Goal: Information Seeking & Learning: Compare options

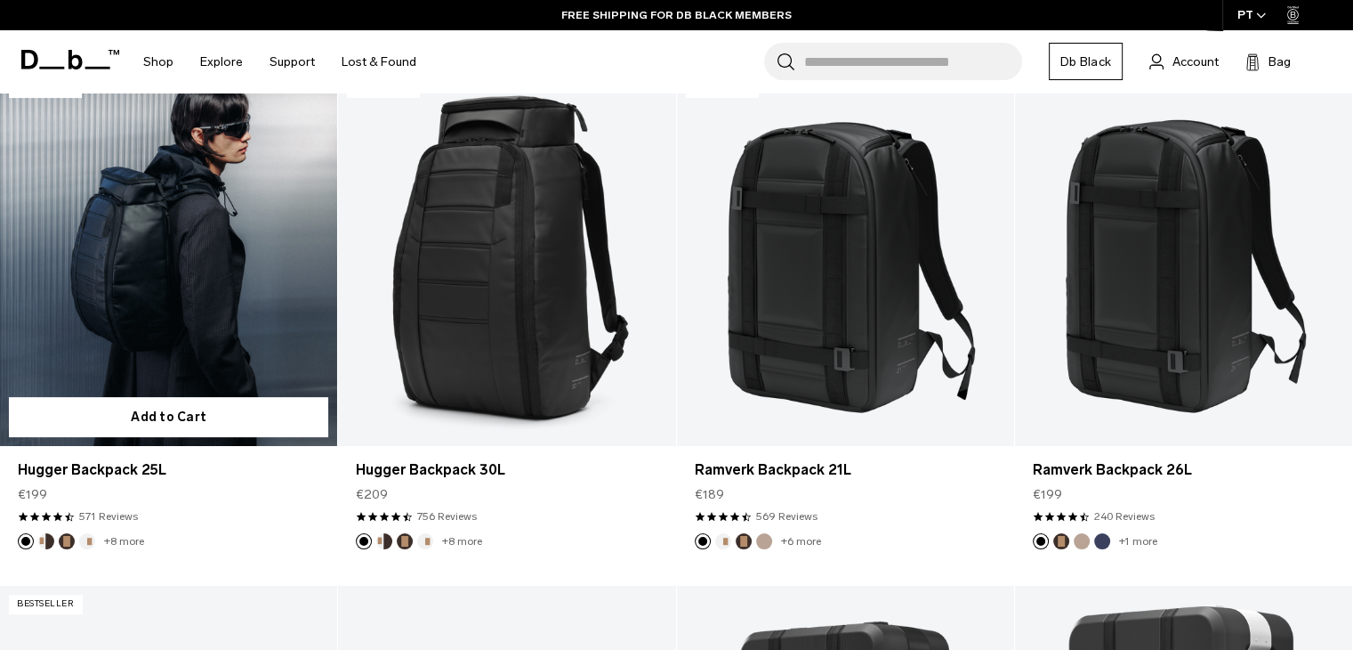
scroll to position [356, 0]
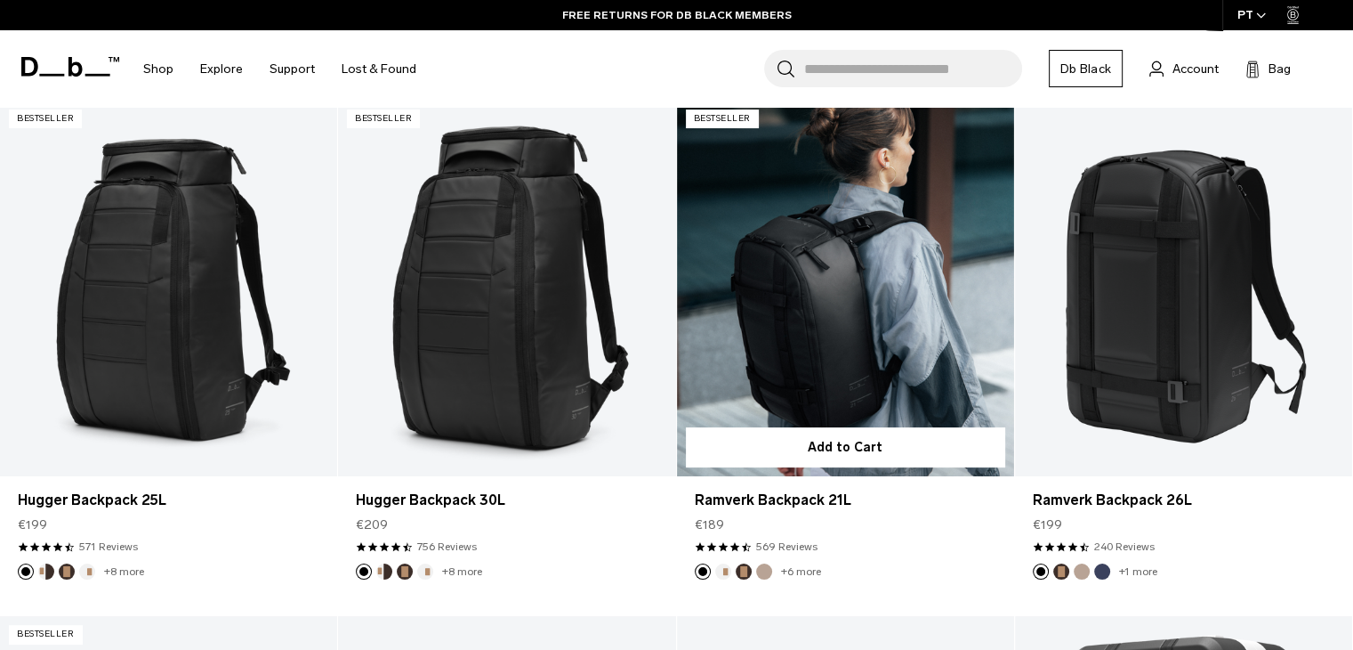
click at [722, 574] on button "Oatmilk" at bounding box center [723, 571] width 16 height 16
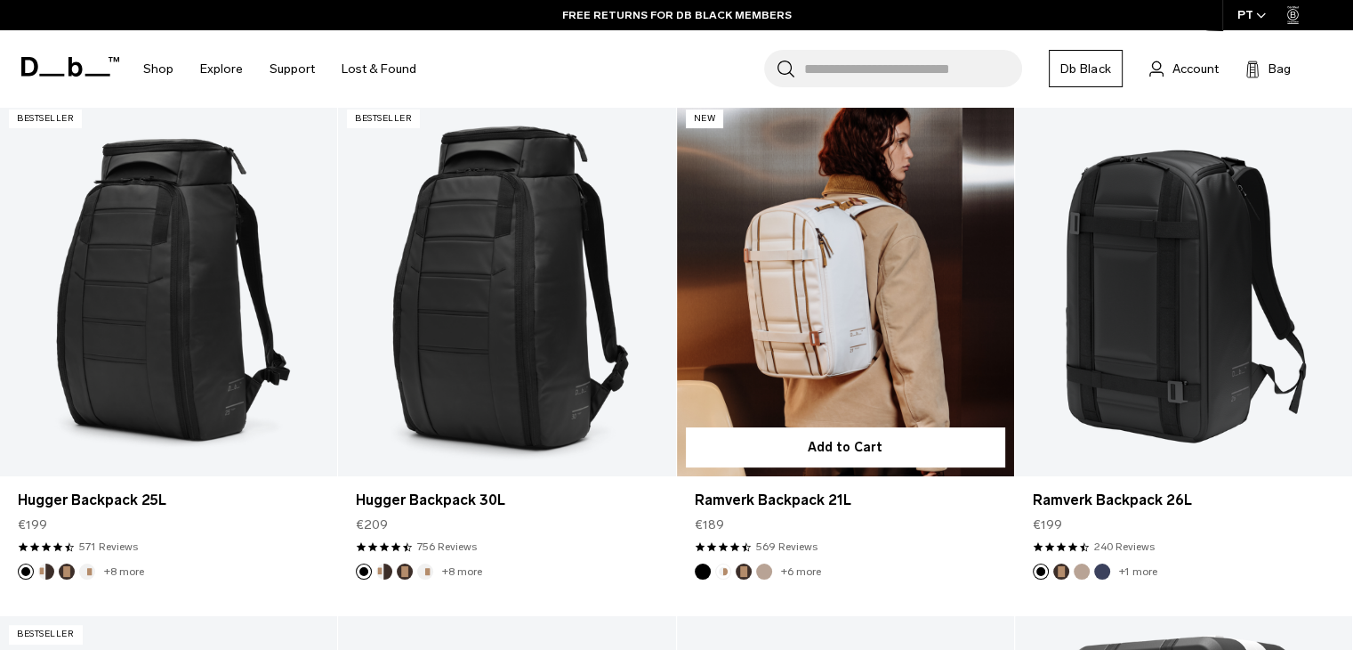
click at [744, 569] on button "Espresso" at bounding box center [744, 571] width 16 height 16
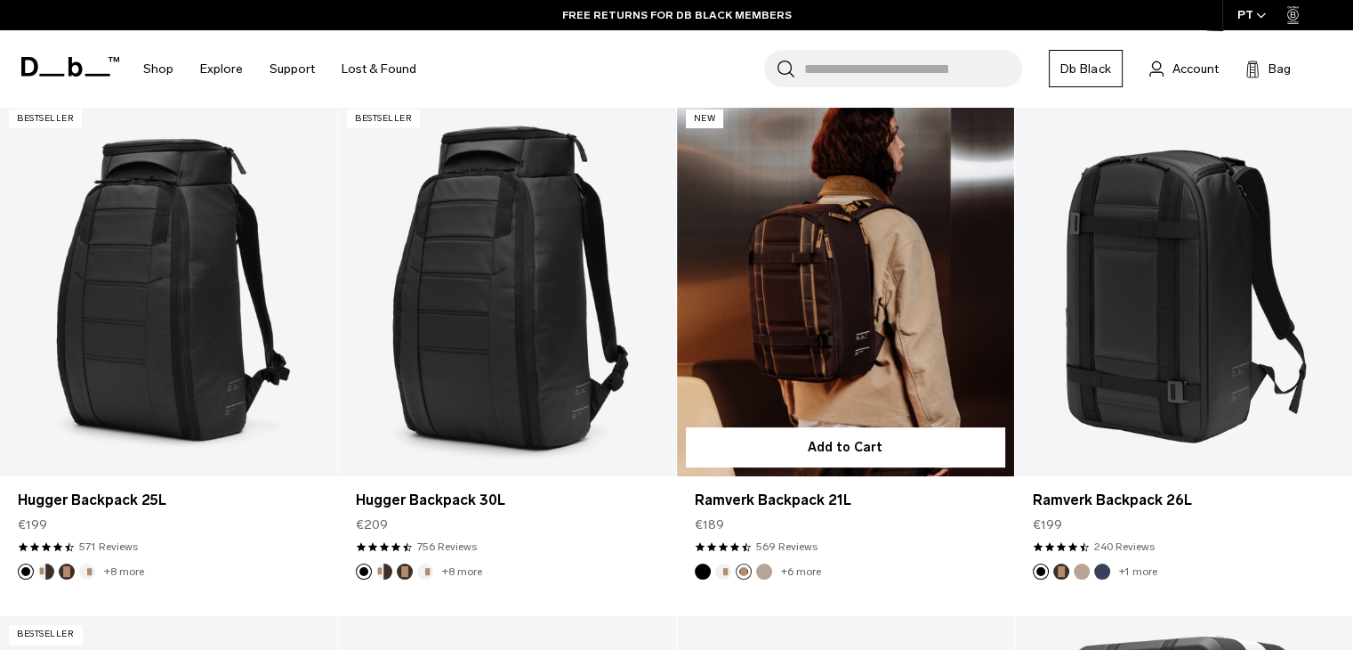
click at [762, 570] on button "Fogbow Beige" at bounding box center [764, 571] width 16 height 16
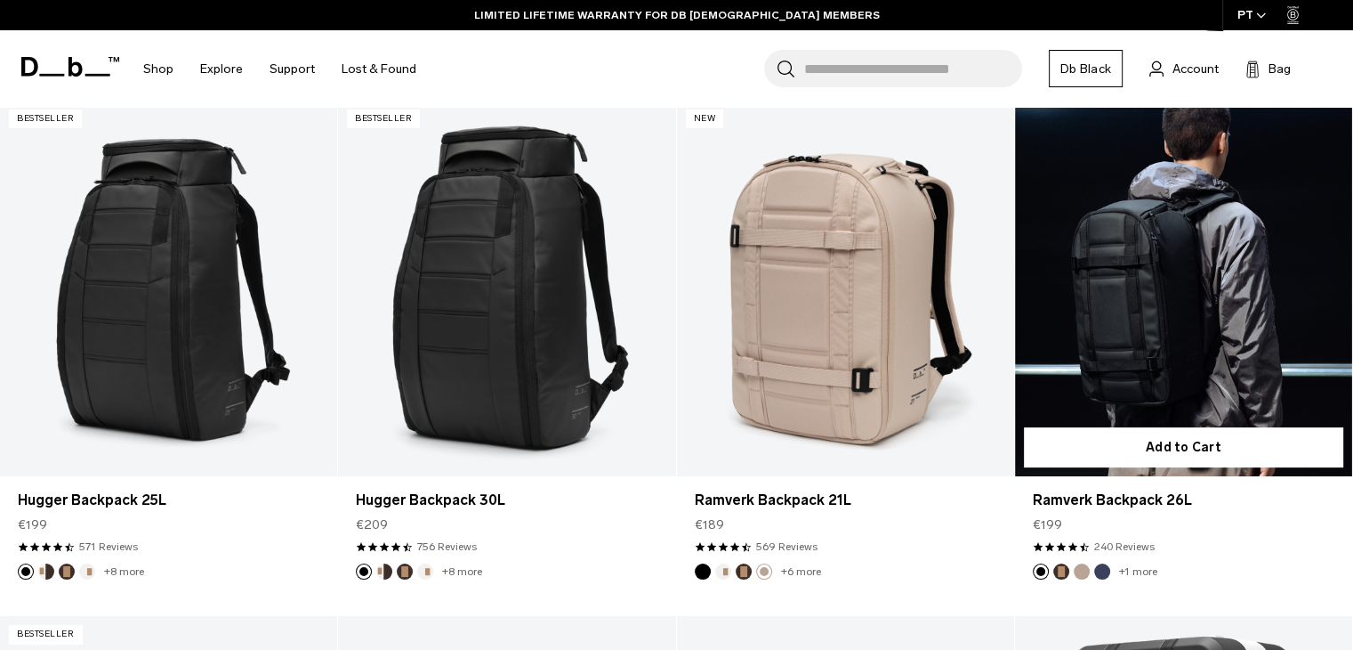
click at [1064, 570] on button "Espresso" at bounding box center [1061, 571] width 16 height 16
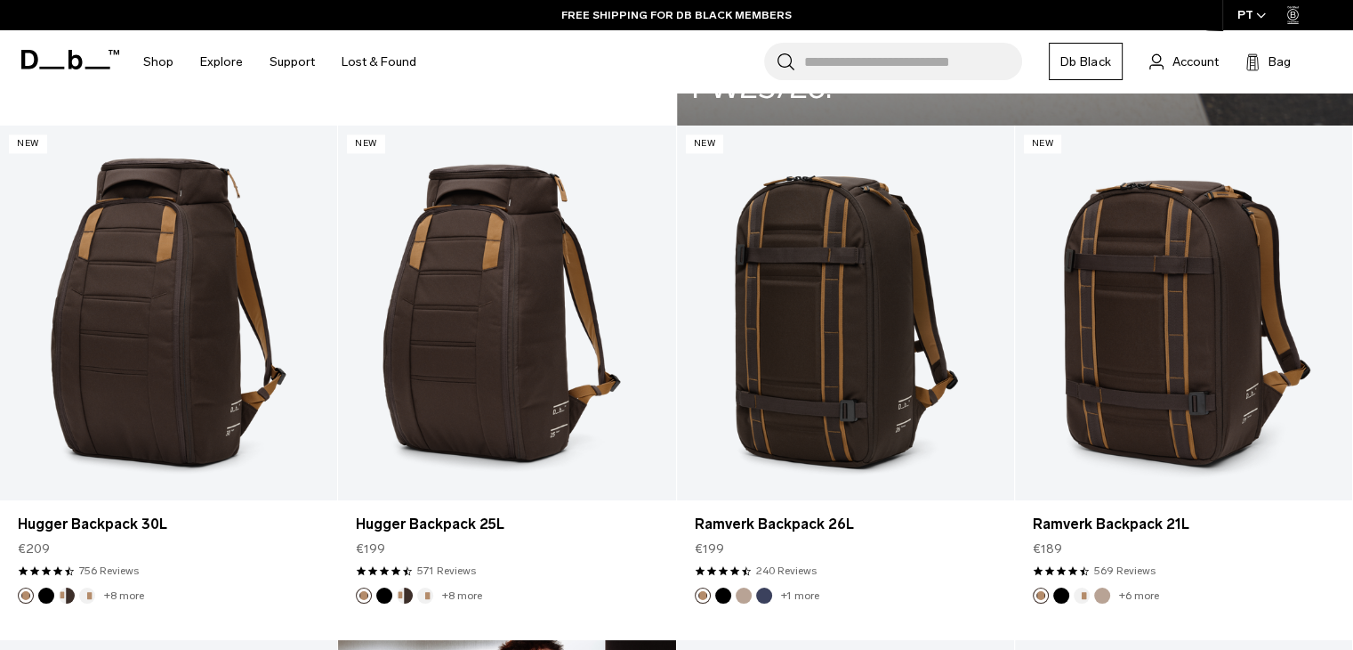
scroll to position [2936, 0]
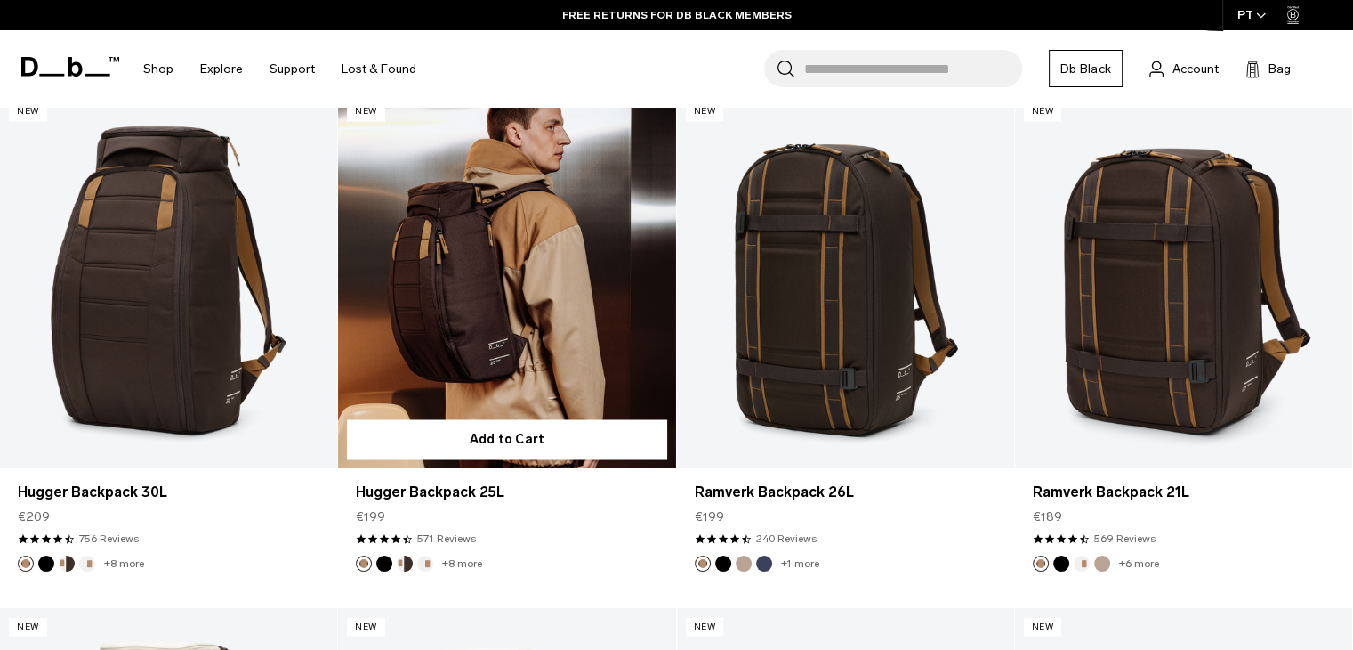
click at [409, 563] on button "Cappuccino" at bounding box center [405, 563] width 16 height 16
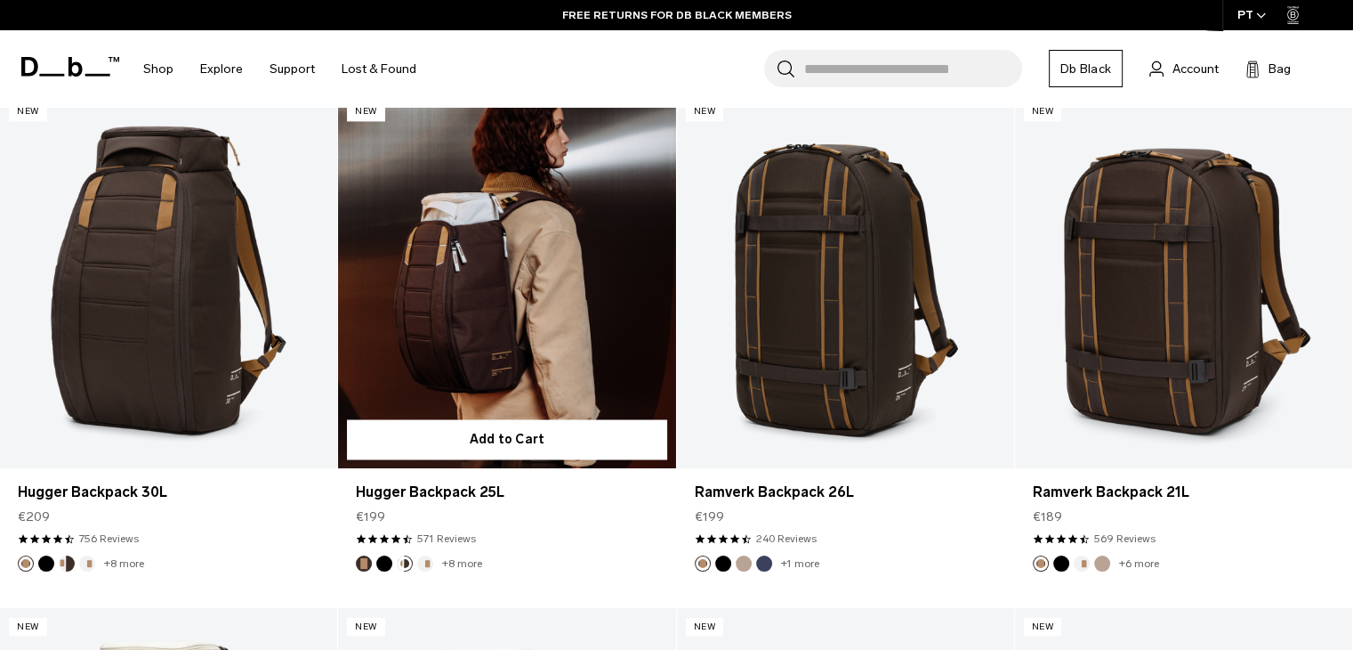
click at [424, 563] on button "Oatmilk" at bounding box center [425, 563] width 16 height 16
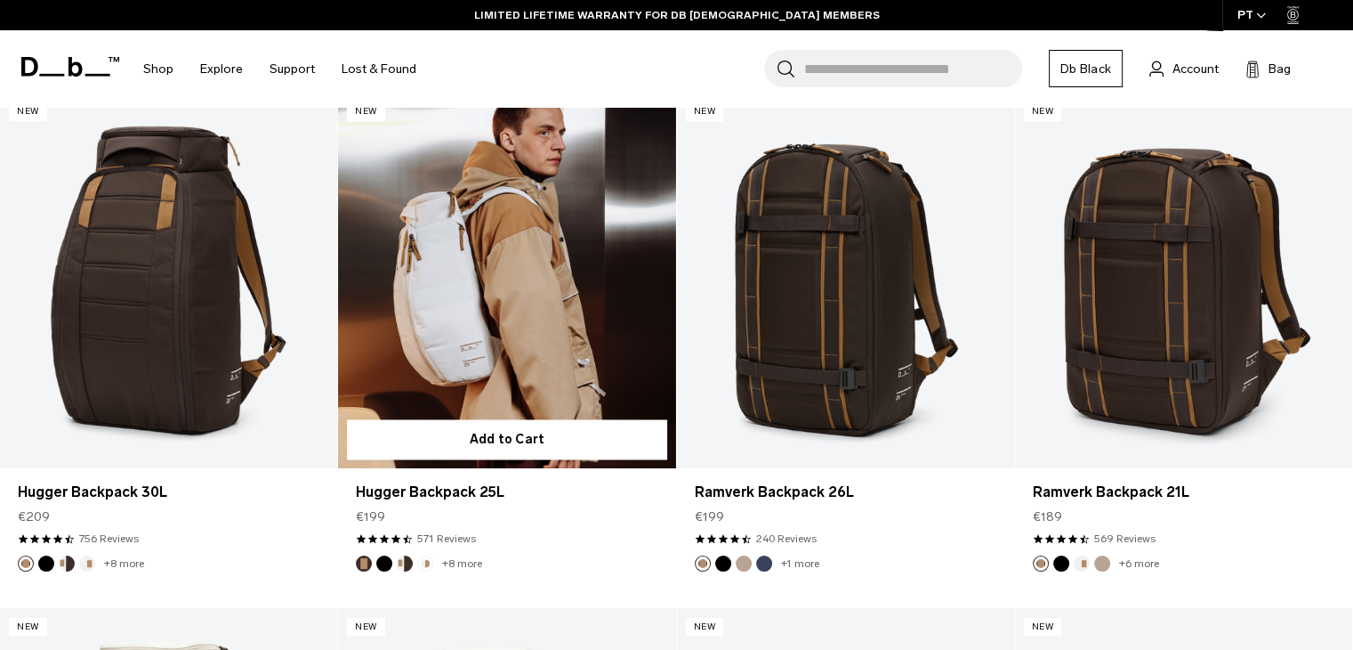
click at [406, 568] on button "Cappuccino" at bounding box center [405, 563] width 16 height 16
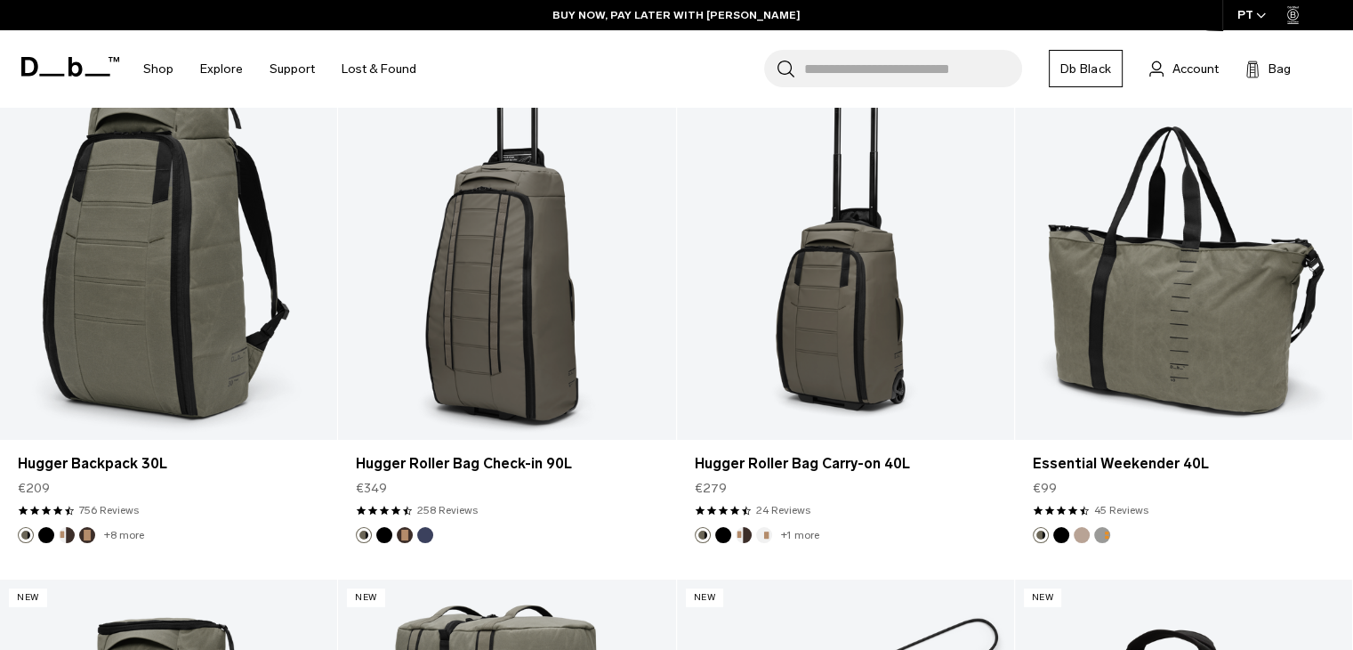
scroll to position [4982, 0]
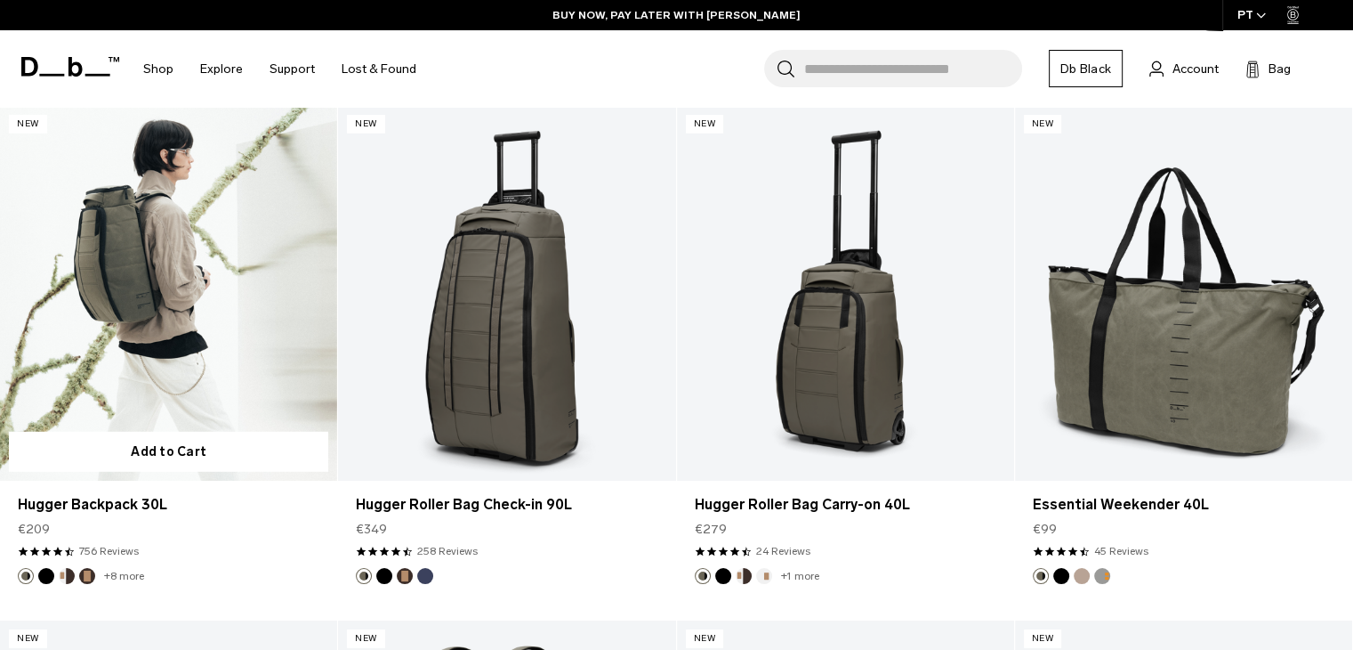
click at [67, 574] on button "Cappuccino" at bounding box center [67, 576] width 16 height 16
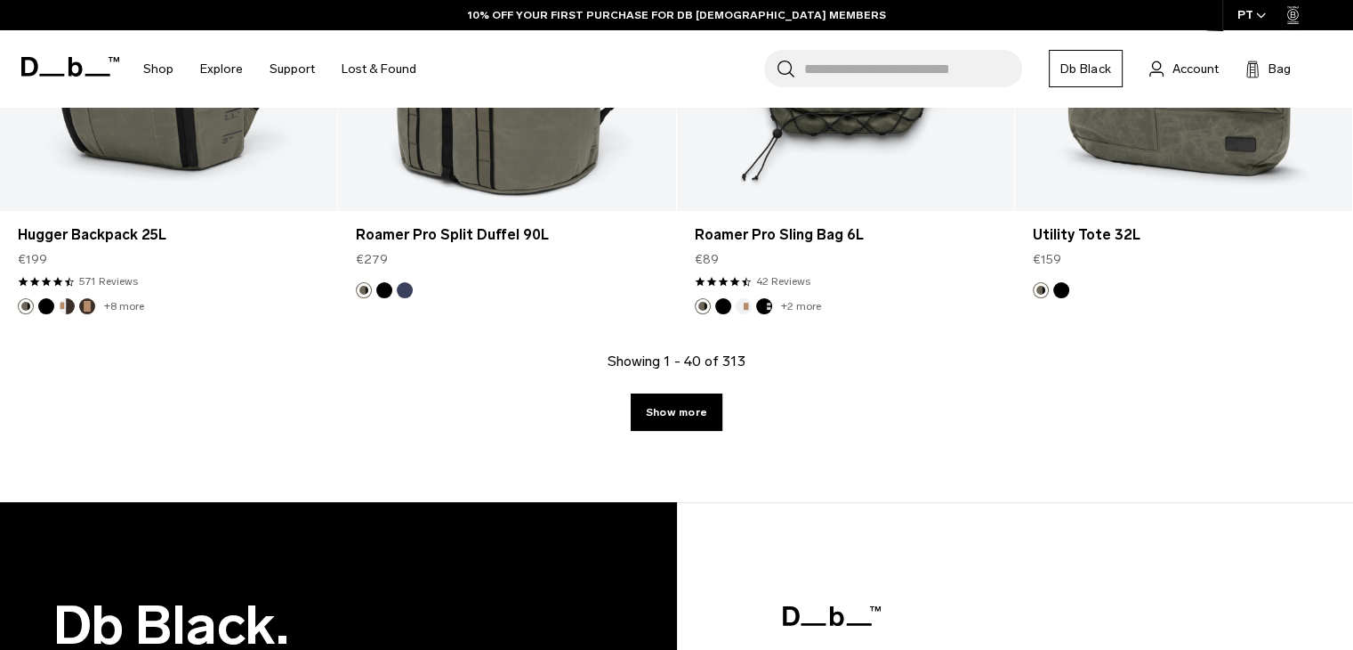
scroll to position [5783, 0]
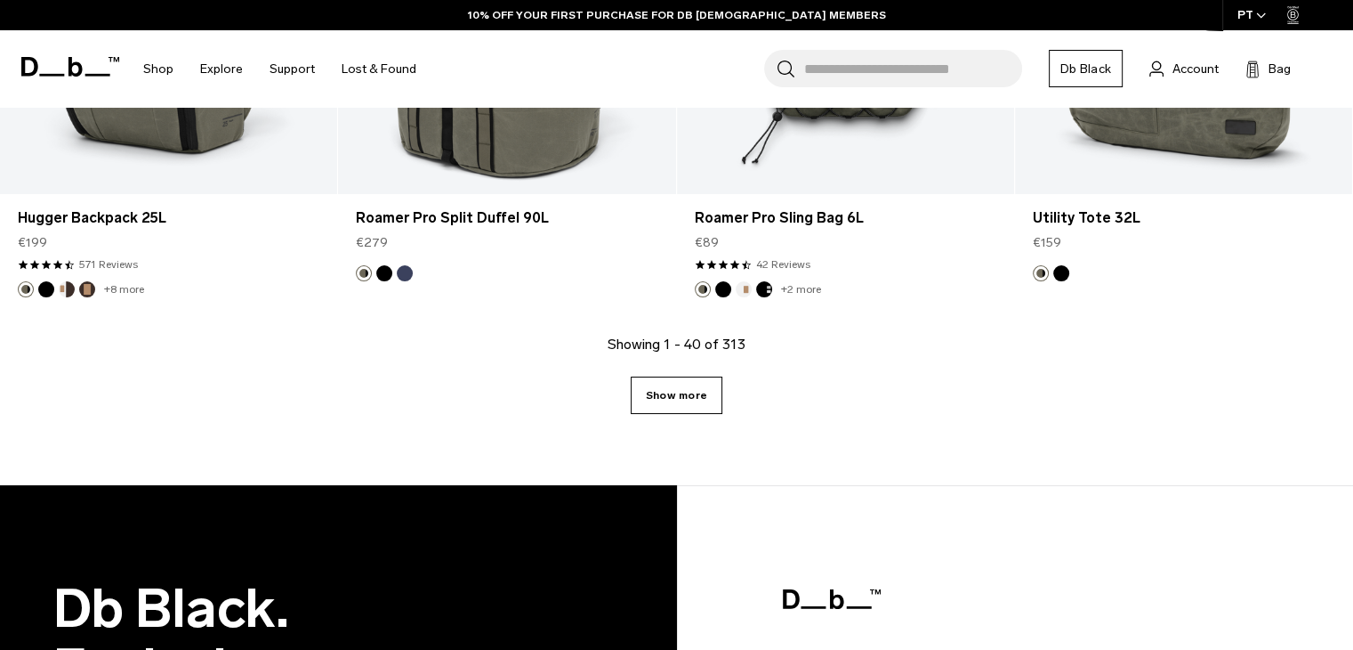
click at [666, 407] on link "Show more" at bounding box center [677, 394] width 92 height 37
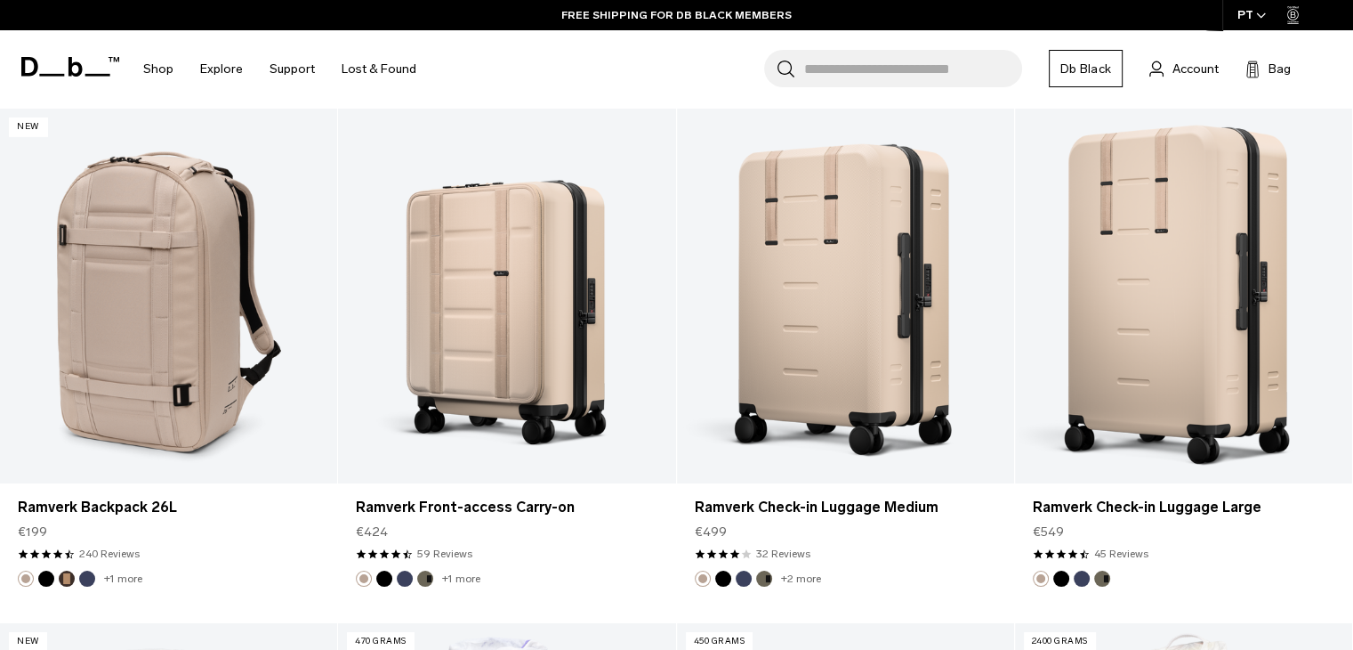
scroll to position [6213, 0]
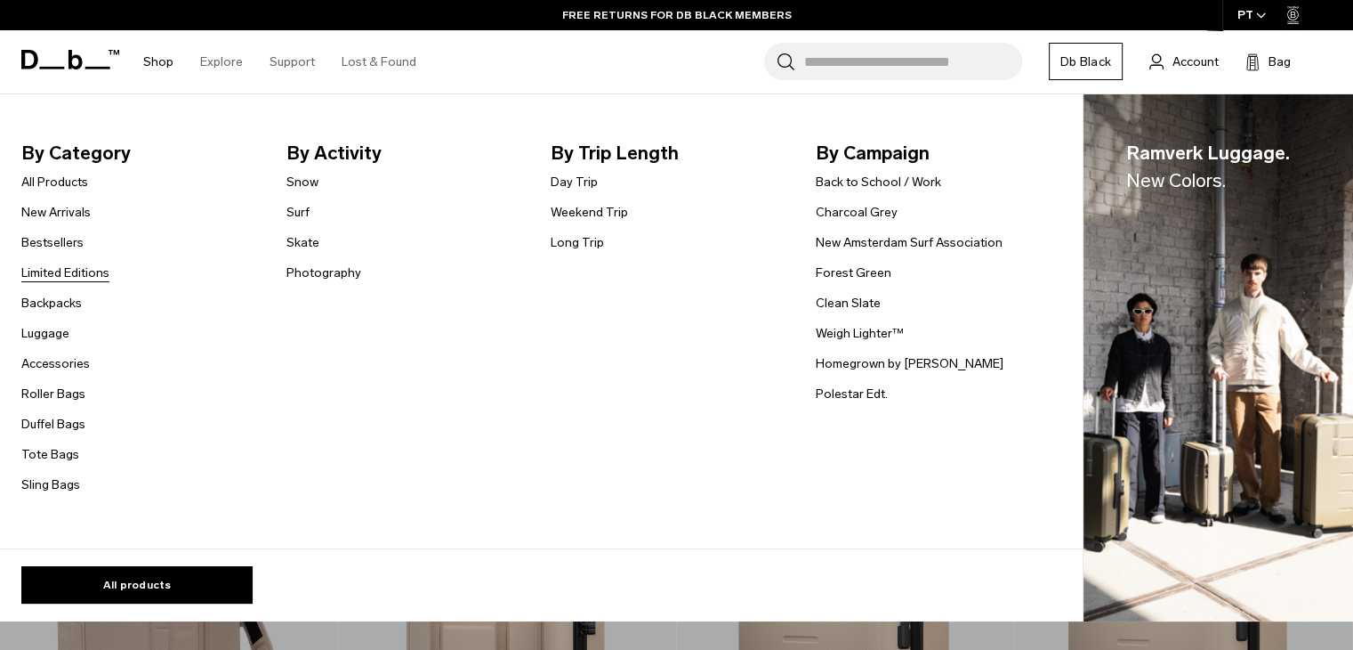
click at [71, 268] on link "Limited Editions" at bounding box center [65, 272] width 88 height 19
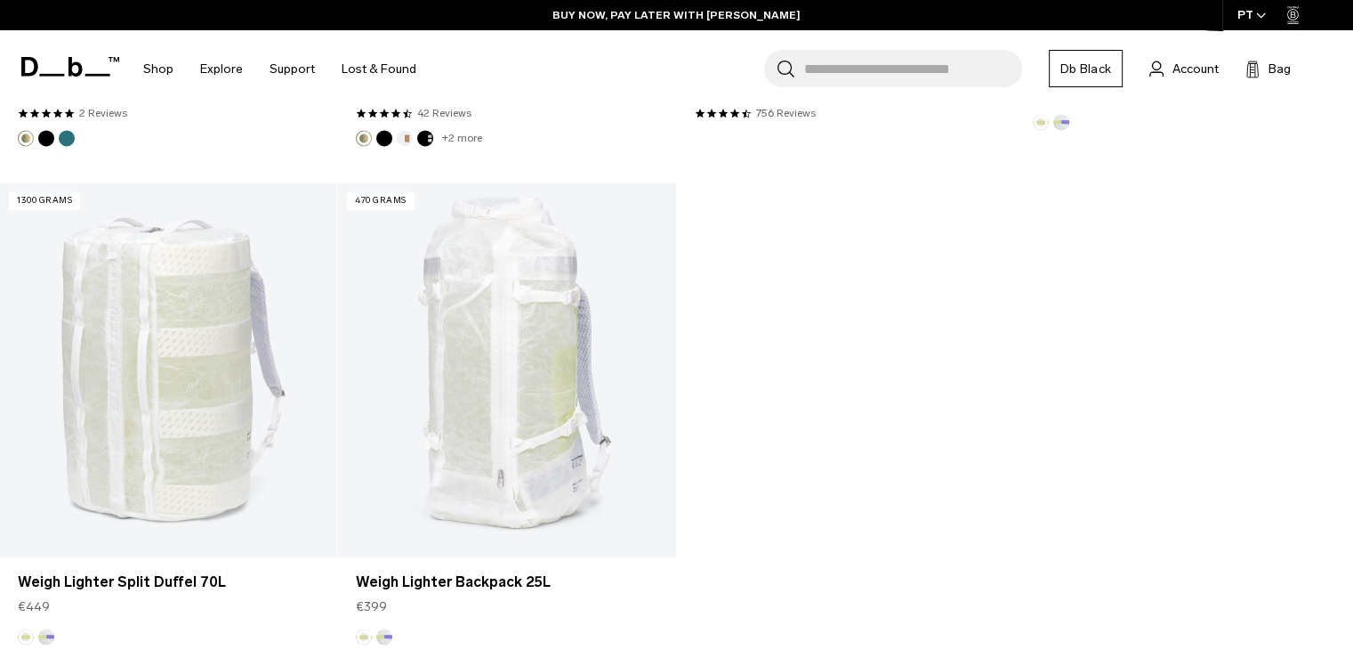
scroll to position [2936, 0]
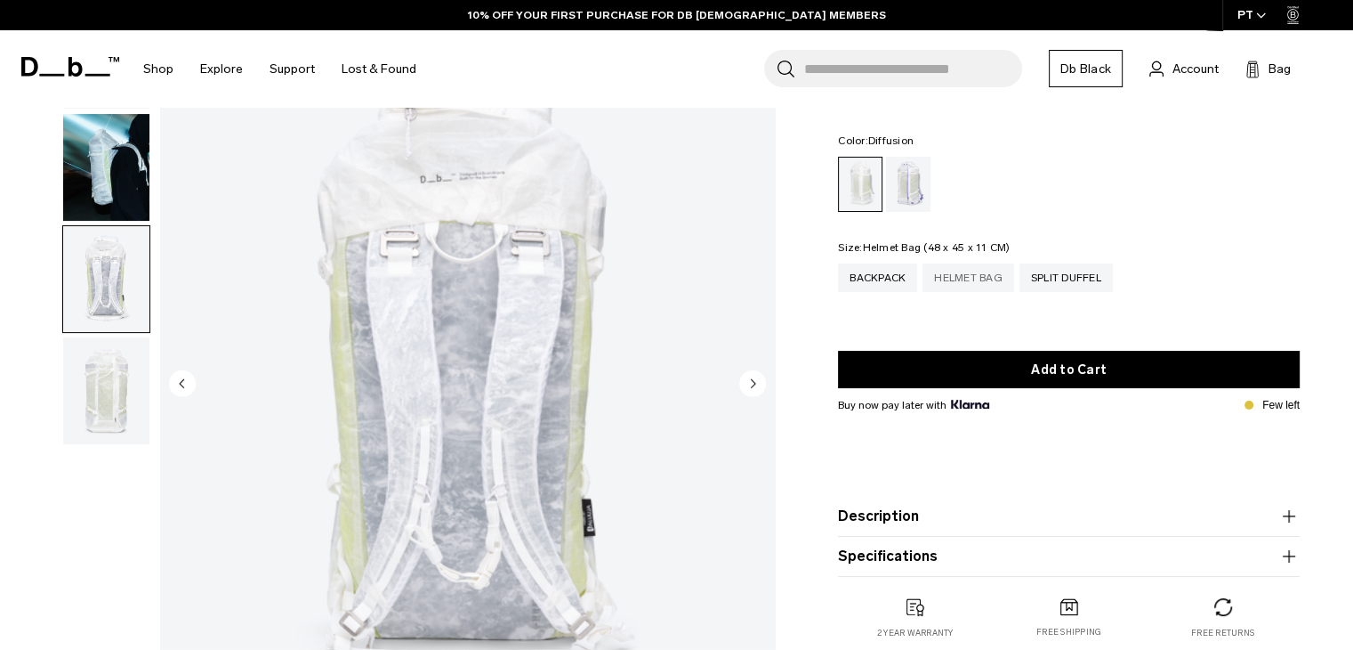
scroll to position [89, 0]
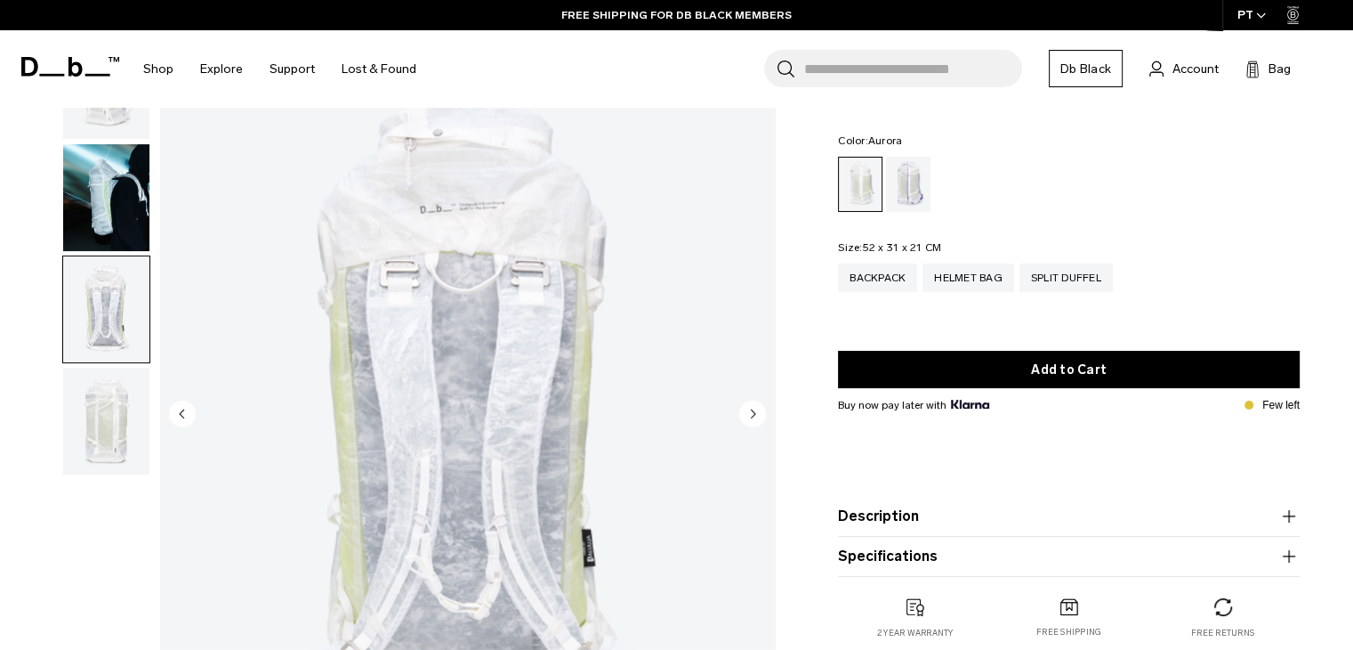
click at [893, 182] on div "Aurora" at bounding box center [908, 184] width 45 height 55
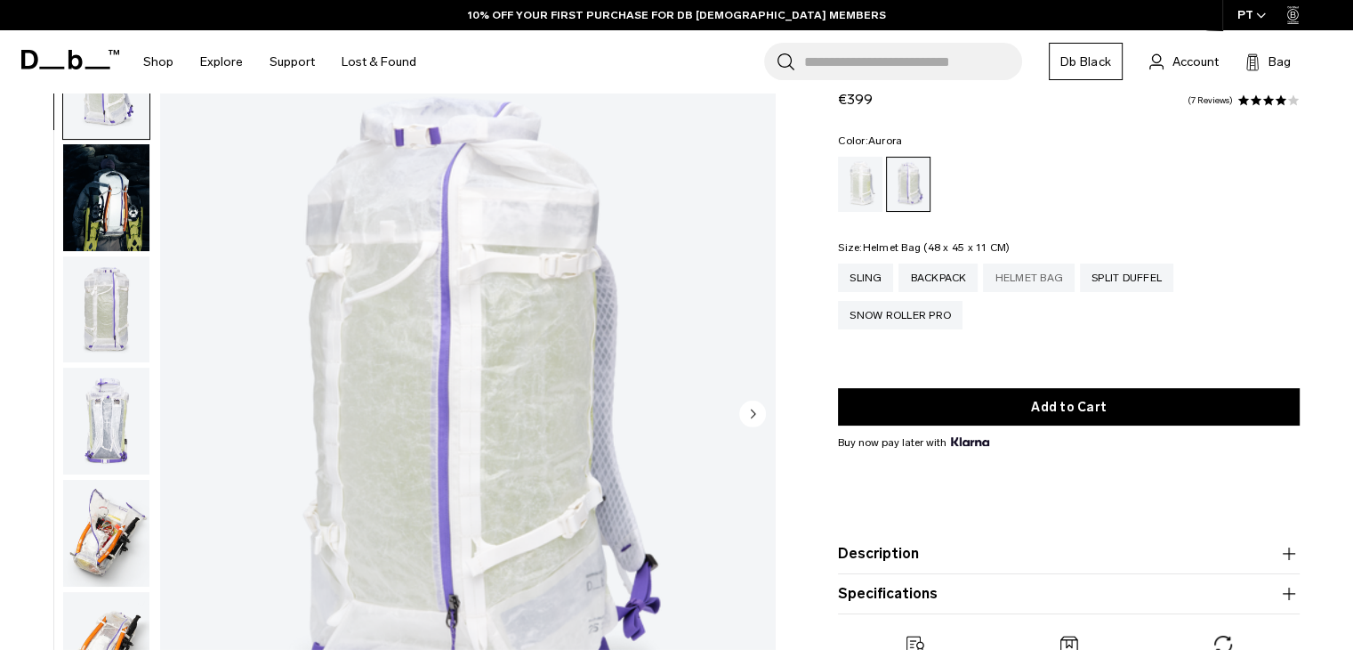
click at [1018, 275] on div "Helmet Bag" at bounding box center [1029, 277] width 92 height 28
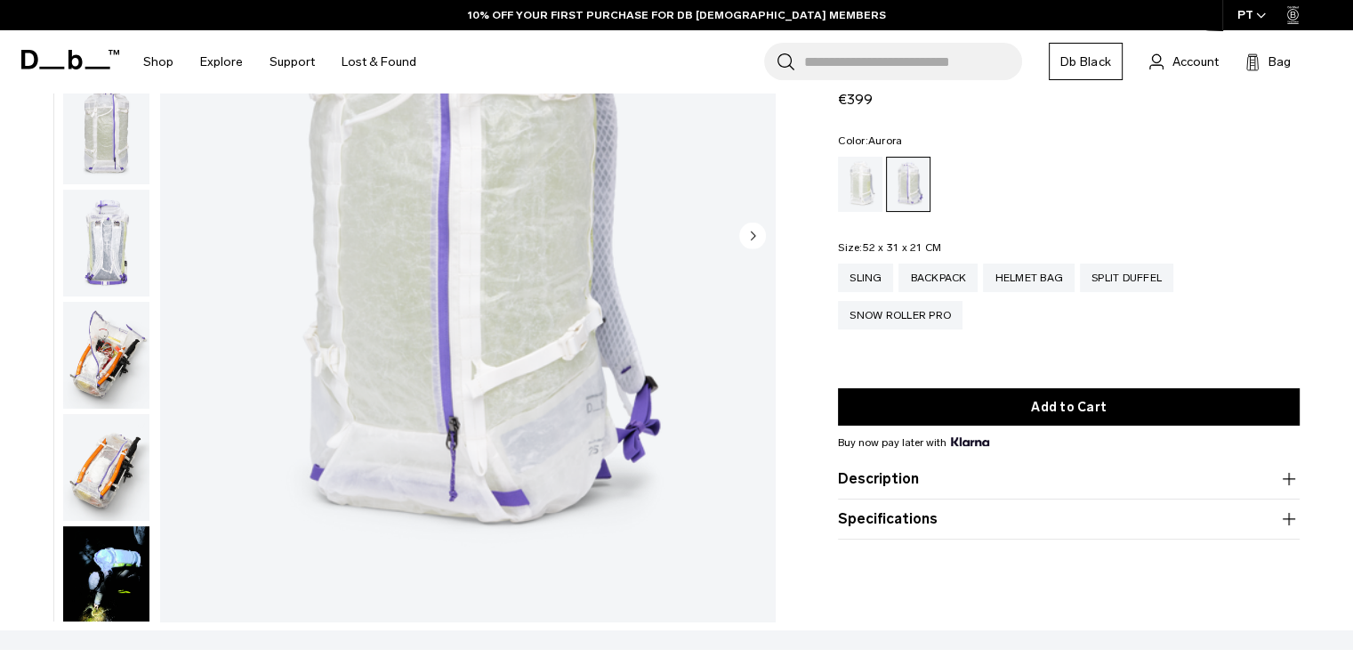
click at [104, 350] on img "button" at bounding box center [106, 355] width 86 height 107
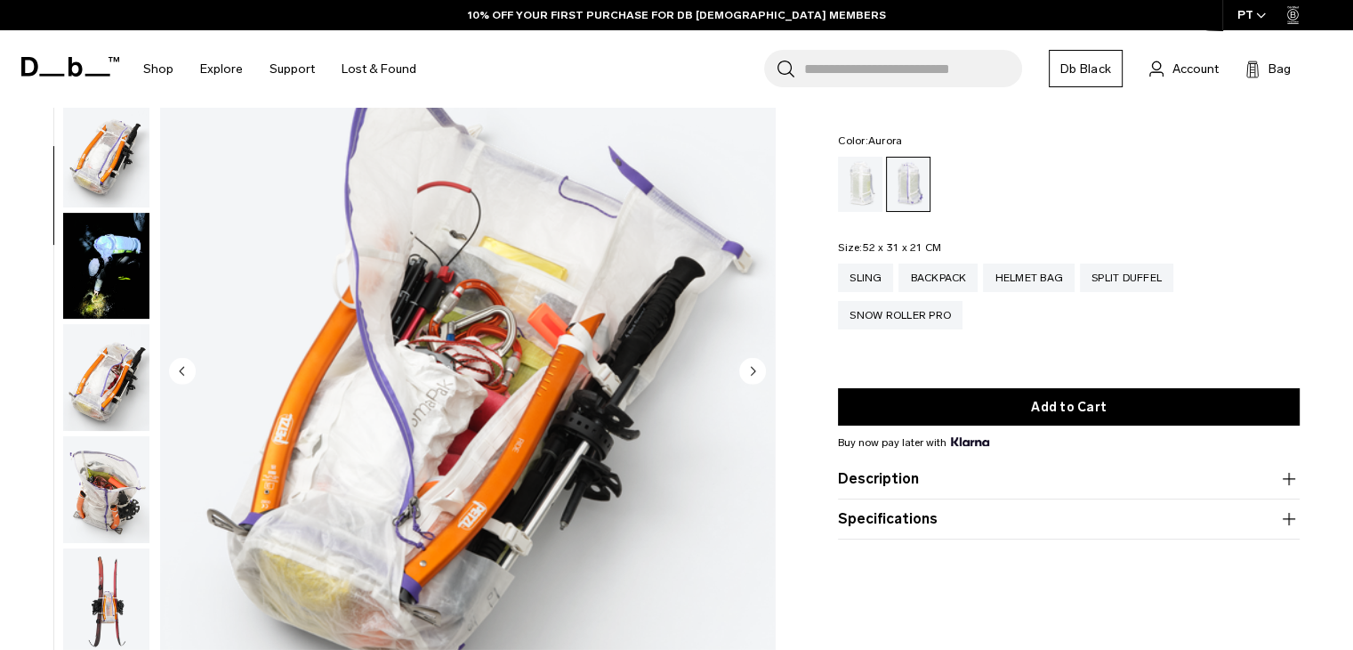
scroll to position [89, 0]
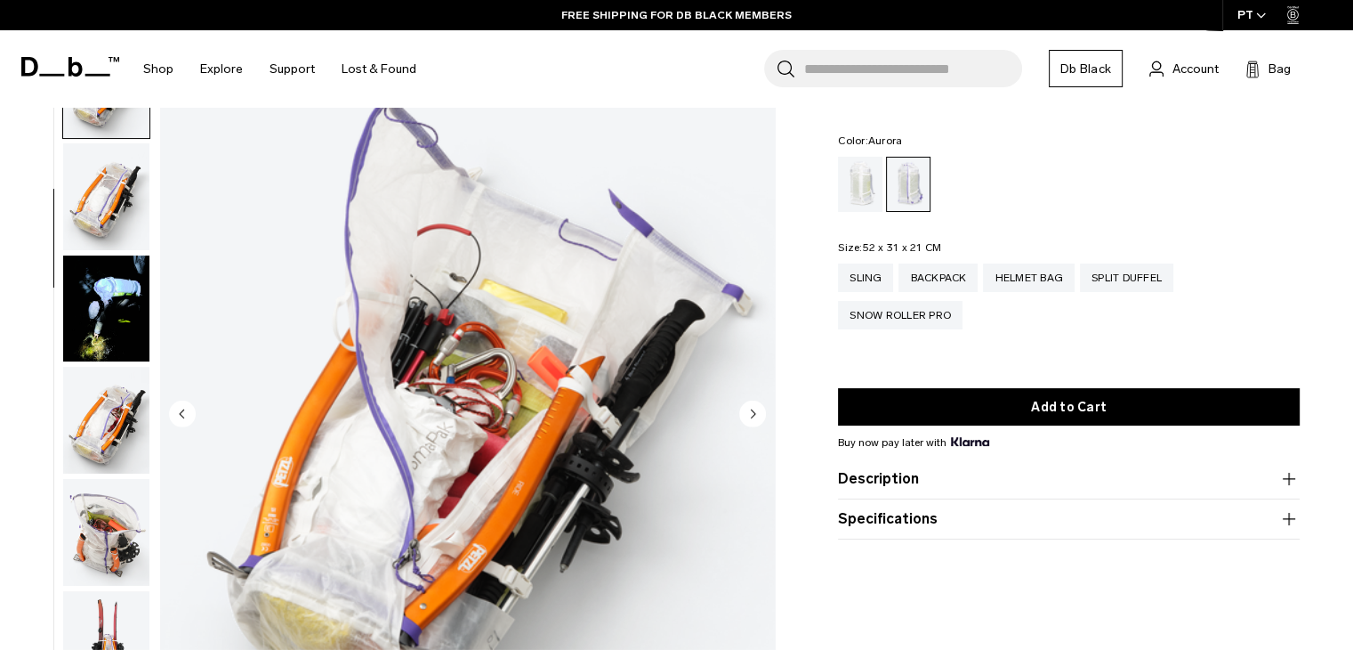
click at [94, 530] on img "button" at bounding box center [106, 532] width 86 height 107
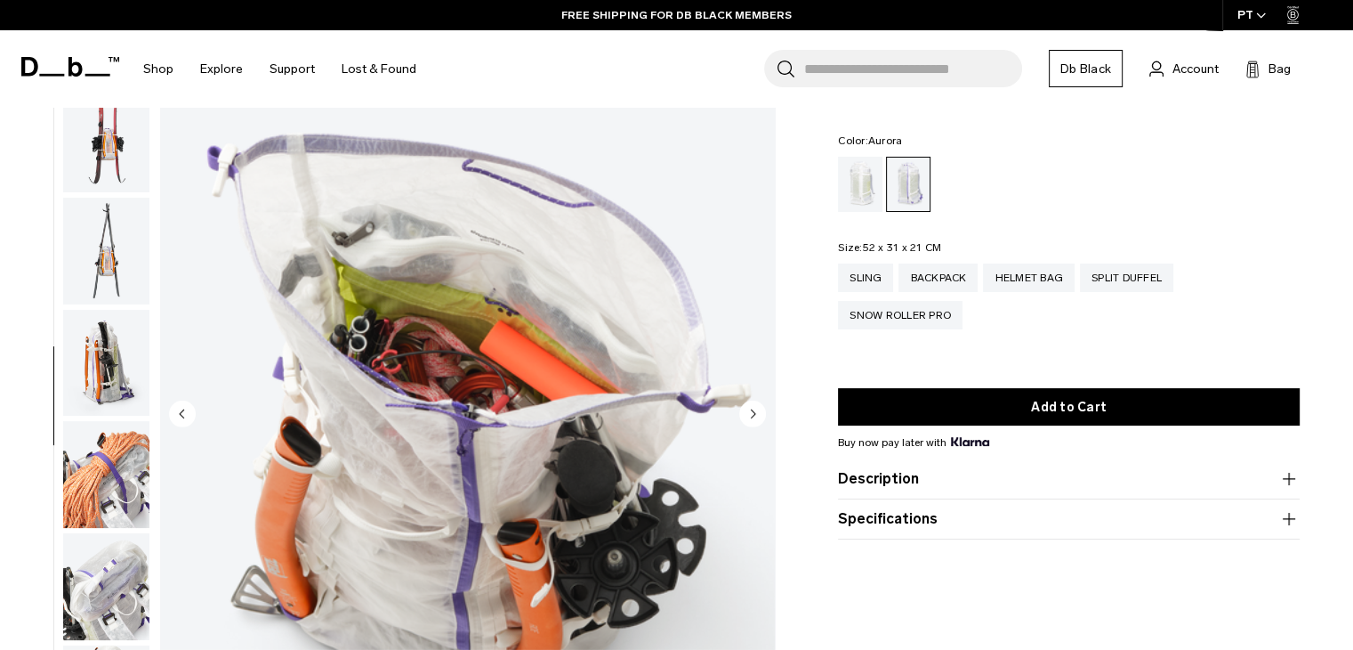
scroll to position [985, 0]
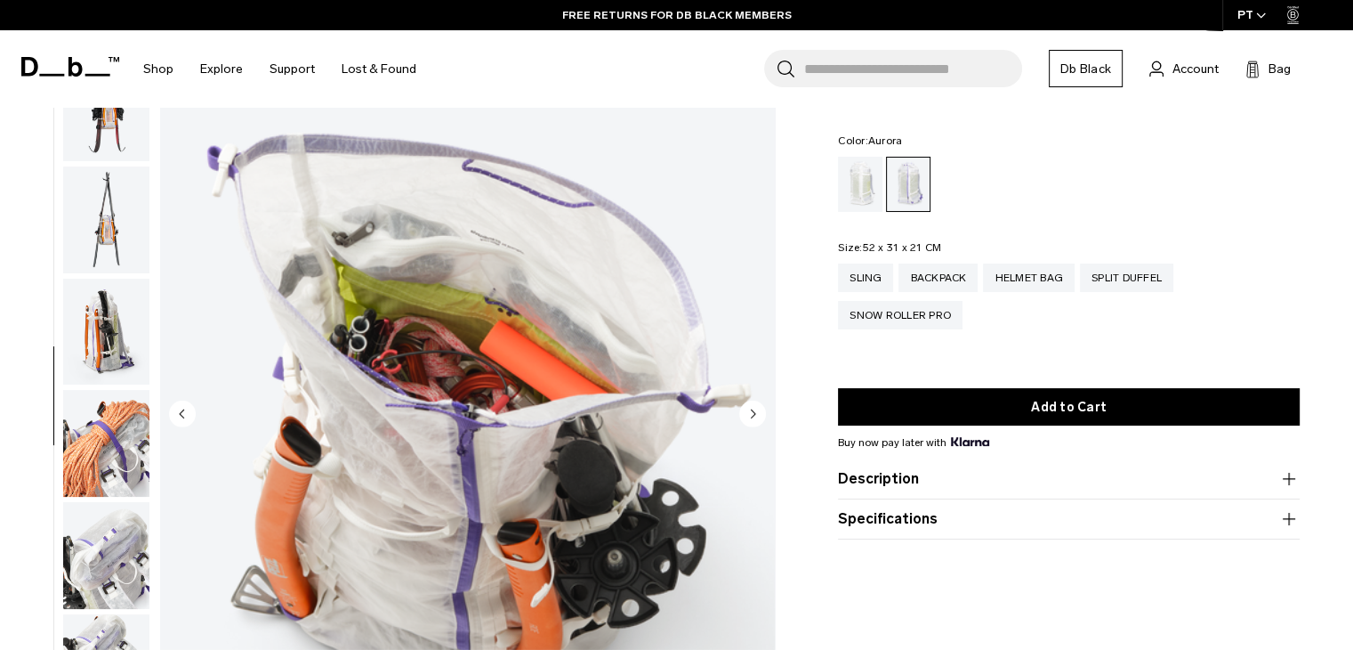
click at [103, 416] on img "button" at bounding box center [106, 443] width 86 height 107
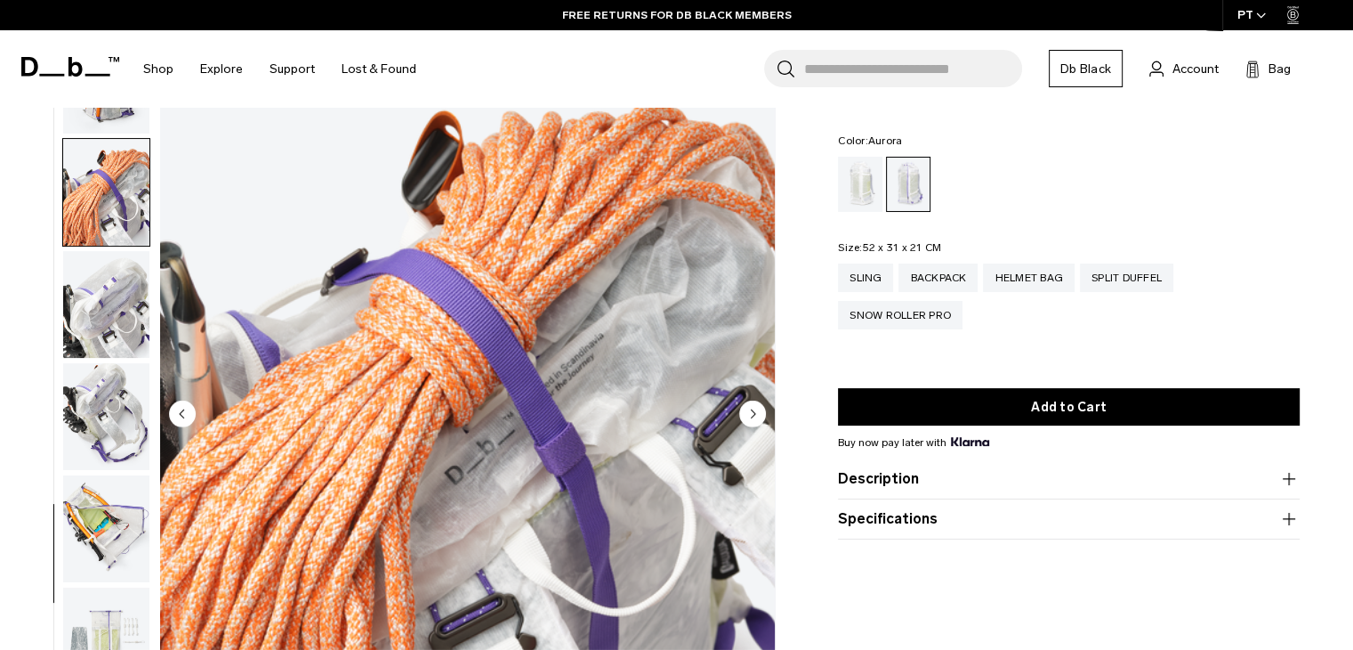
scroll to position [1244, 0]
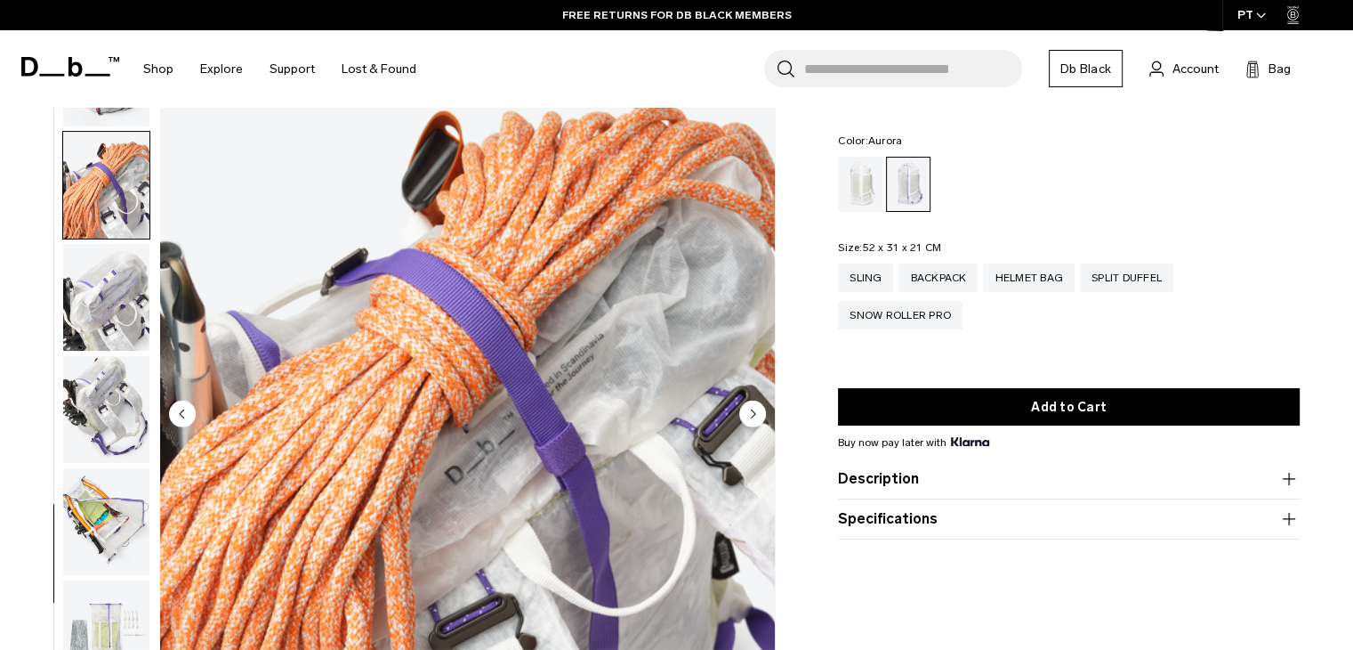
click at [72, 513] on img "button" at bounding box center [106, 521] width 86 height 107
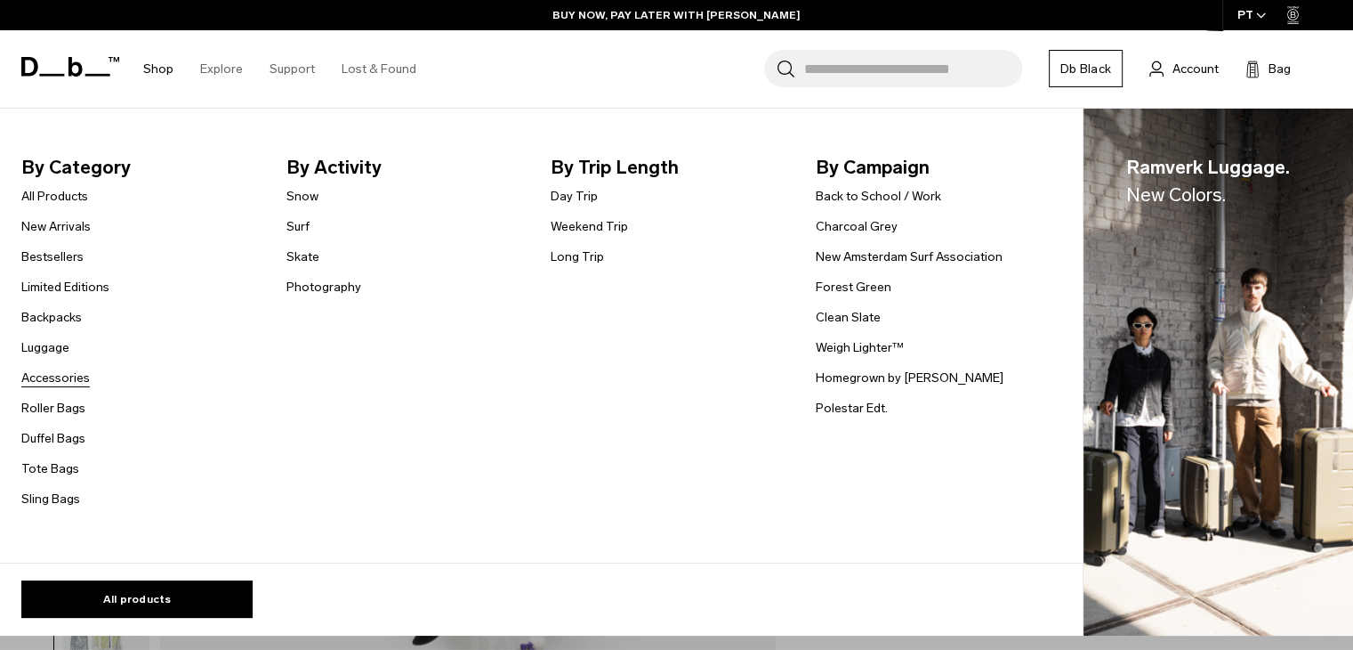
click at [68, 382] on link "Accessories" at bounding box center [55, 377] width 69 height 19
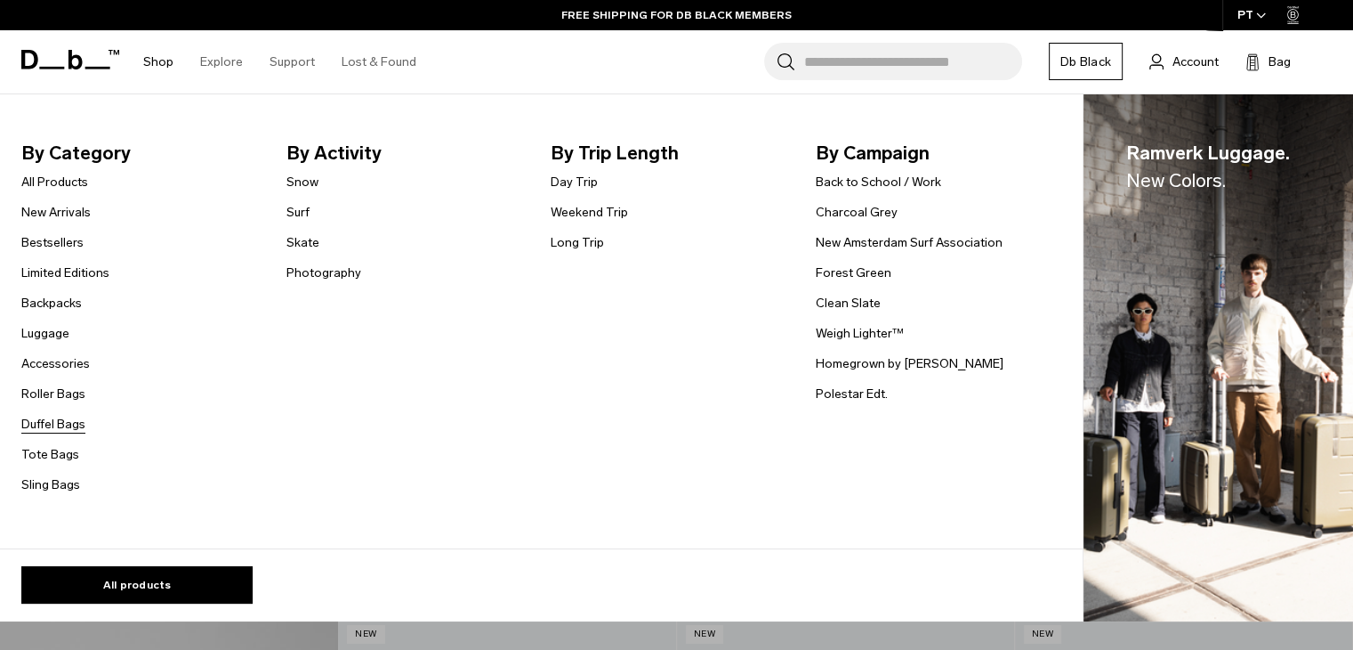
click at [60, 428] on link "Duffel Bags" at bounding box center [53, 424] width 64 height 19
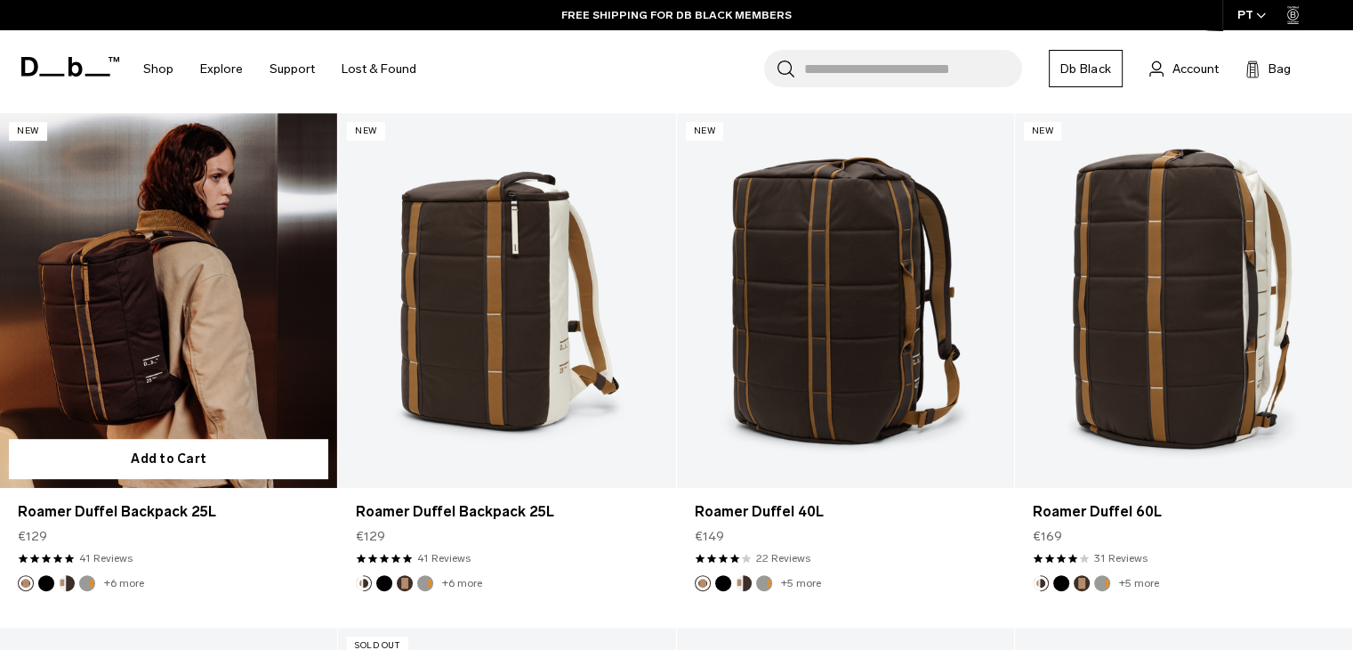
scroll to position [890, 0]
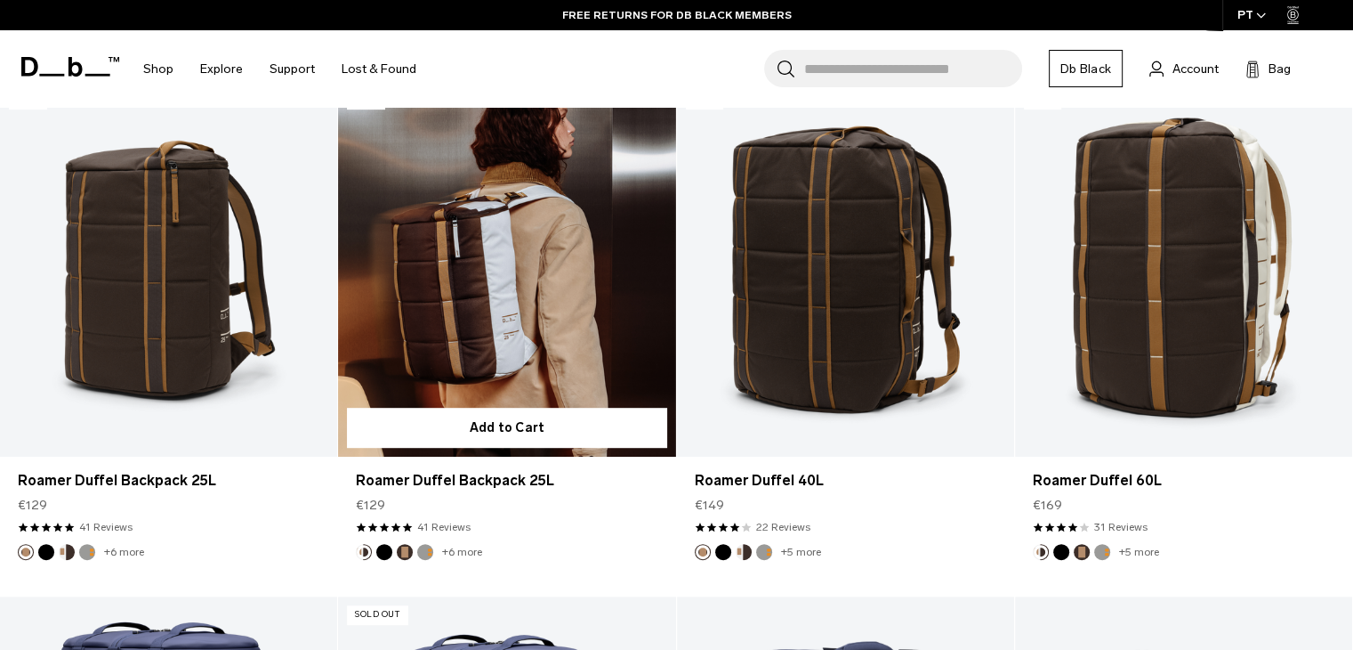
click at [359, 553] on button "Cappuccino" at bounding box center [364, 552] width 16 height 16
click at [432, 555] on img "Sand Grey" at bounding box center [426, 552] width 20 height 20
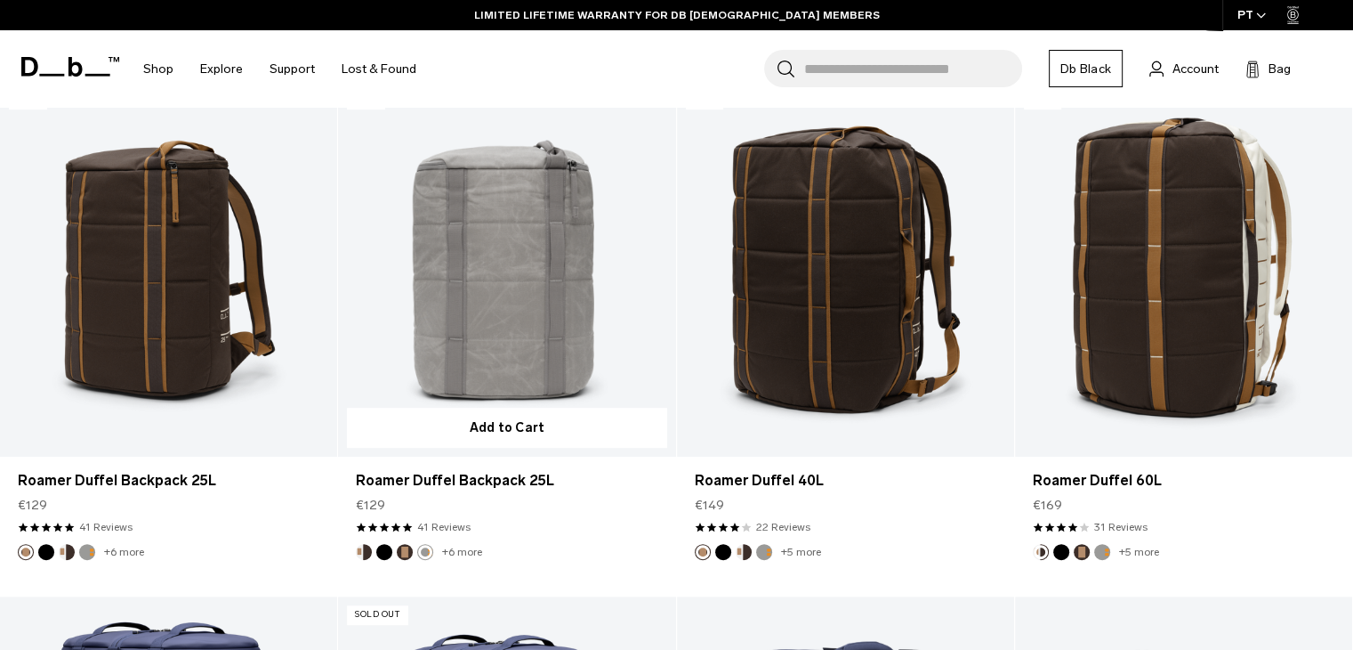
click at [405, 553] on button "Espresso" at bounding box center [405, 552] width 16 height 16
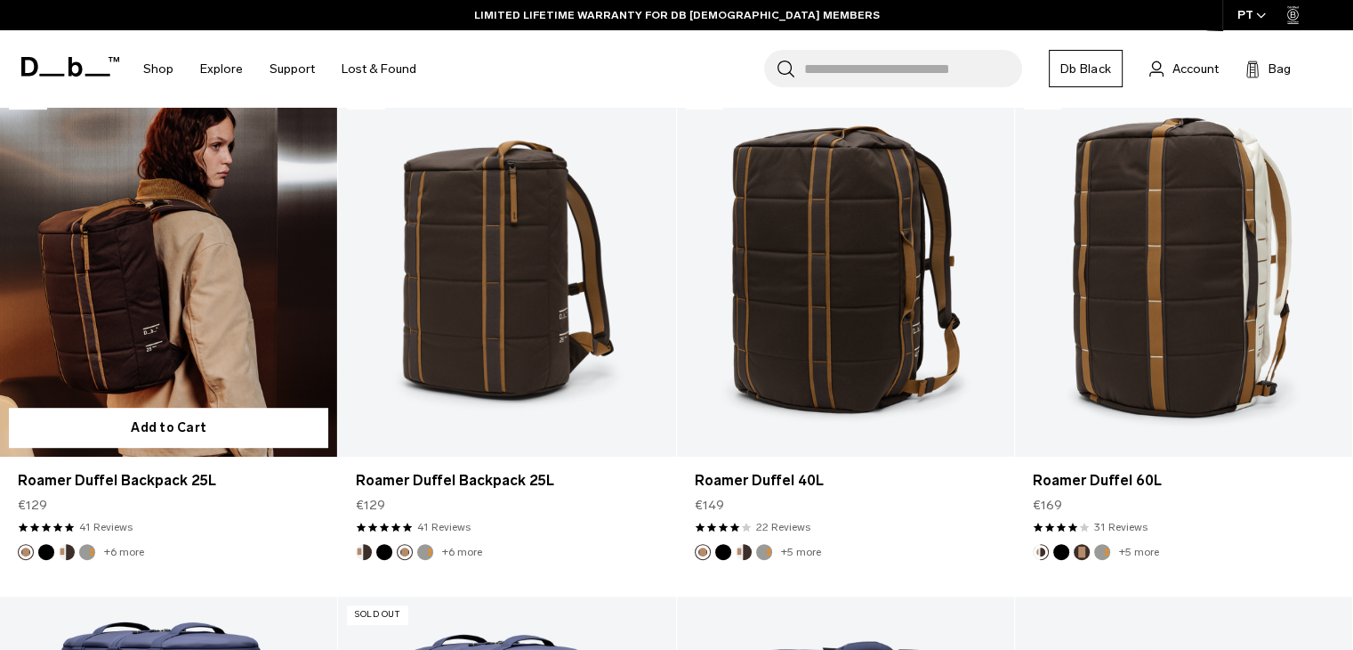
click at [78, 549] on img "Sand Grey" at bounding box center [87, 552] width 20 height 20
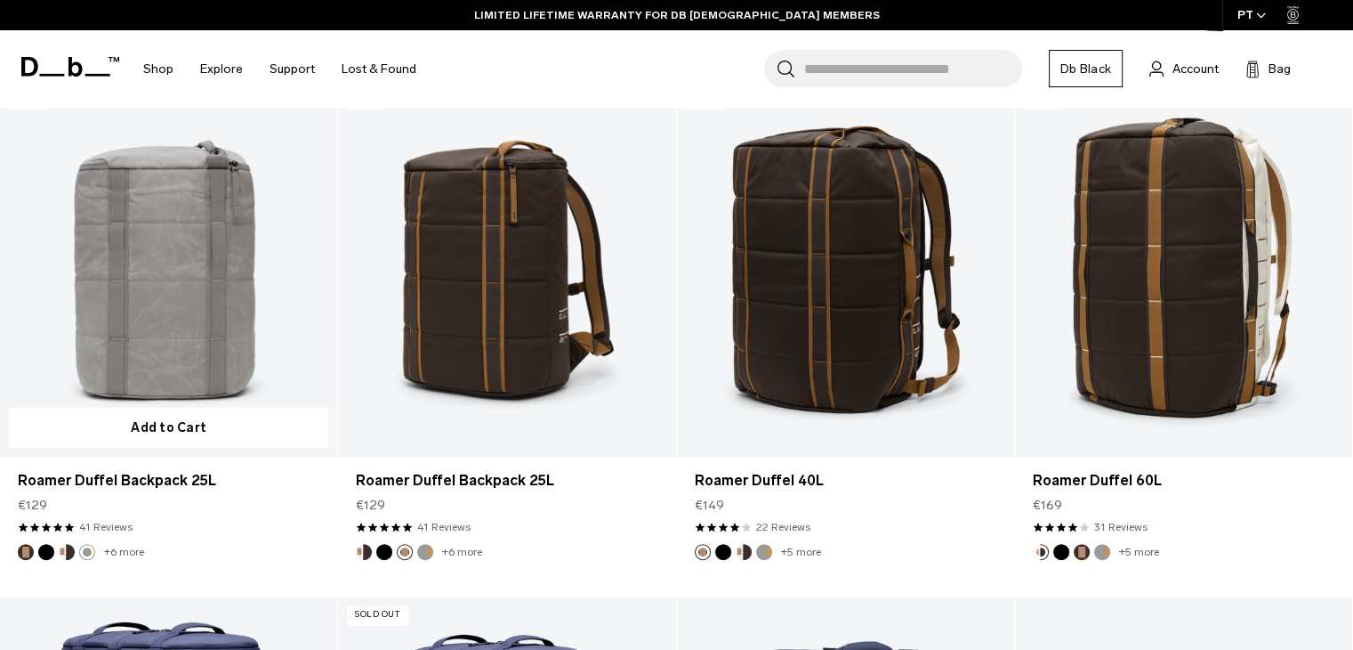
click at [67, 553] on button "Cappuccino" at bounding box center [67, 552] width 16 height 16
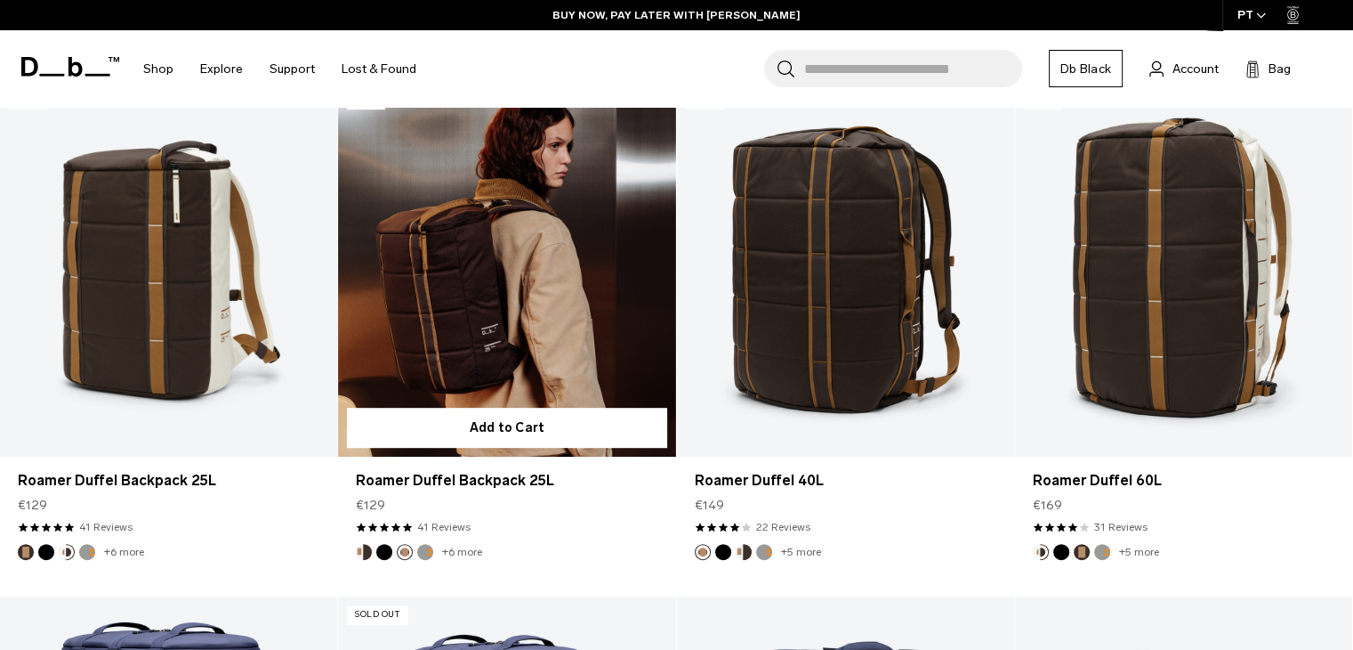
click at [370, 549] on button "Cappuccino" at bounding box center [364, 552] width 16 height 16
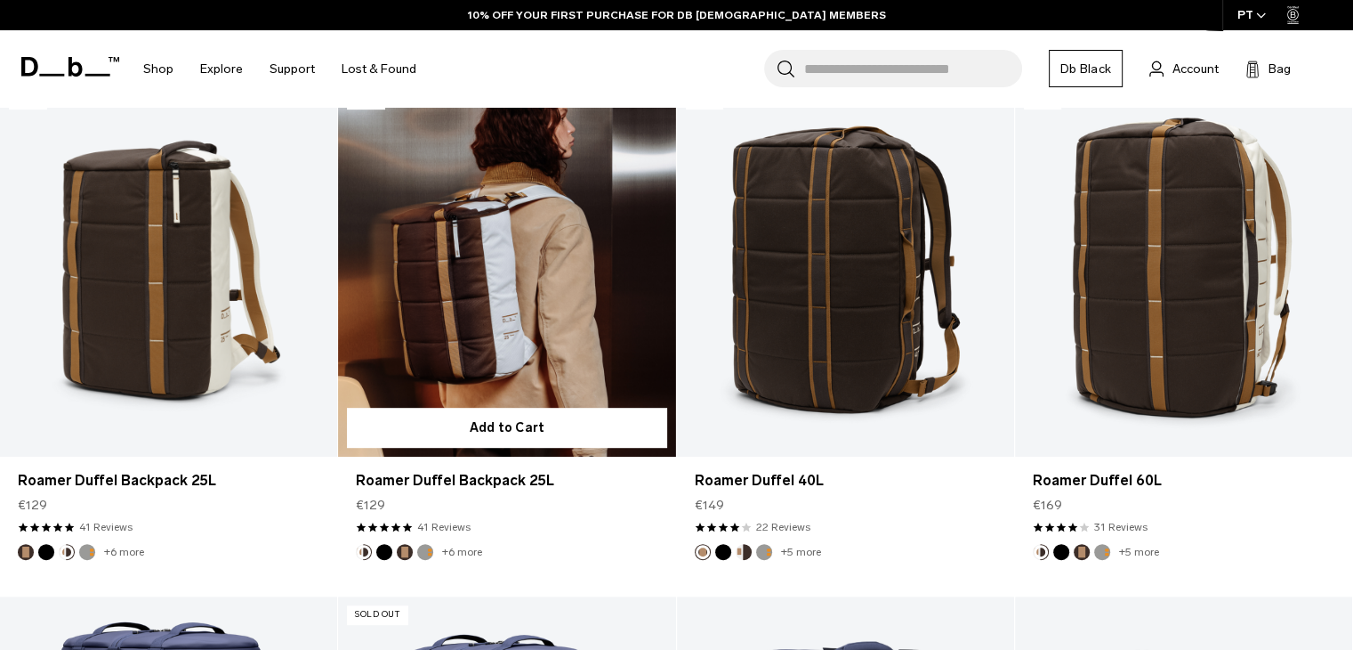
click at [487, 295] on link "Roamer Duffel Pack 25L Cappuccino" at bounding box center [506, 269] width 337 height 375
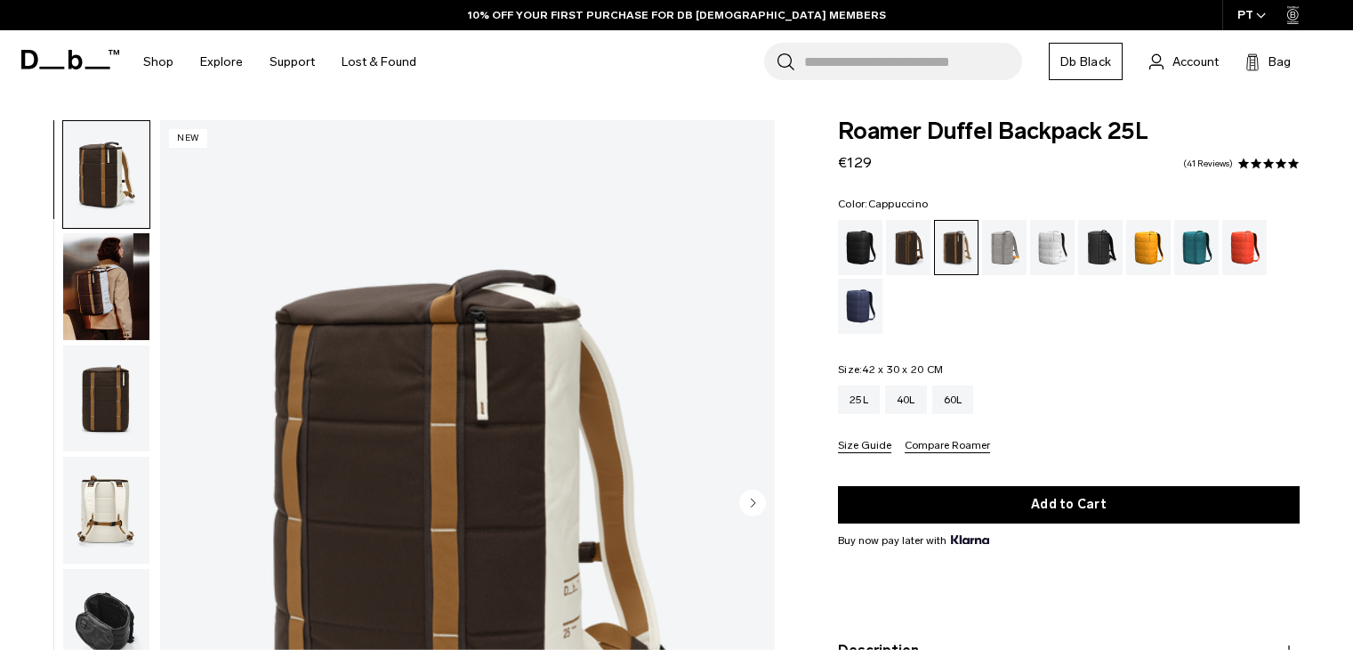
click at [108, 569] on img "button" at bounding box center [106, 622] width 86 height 107
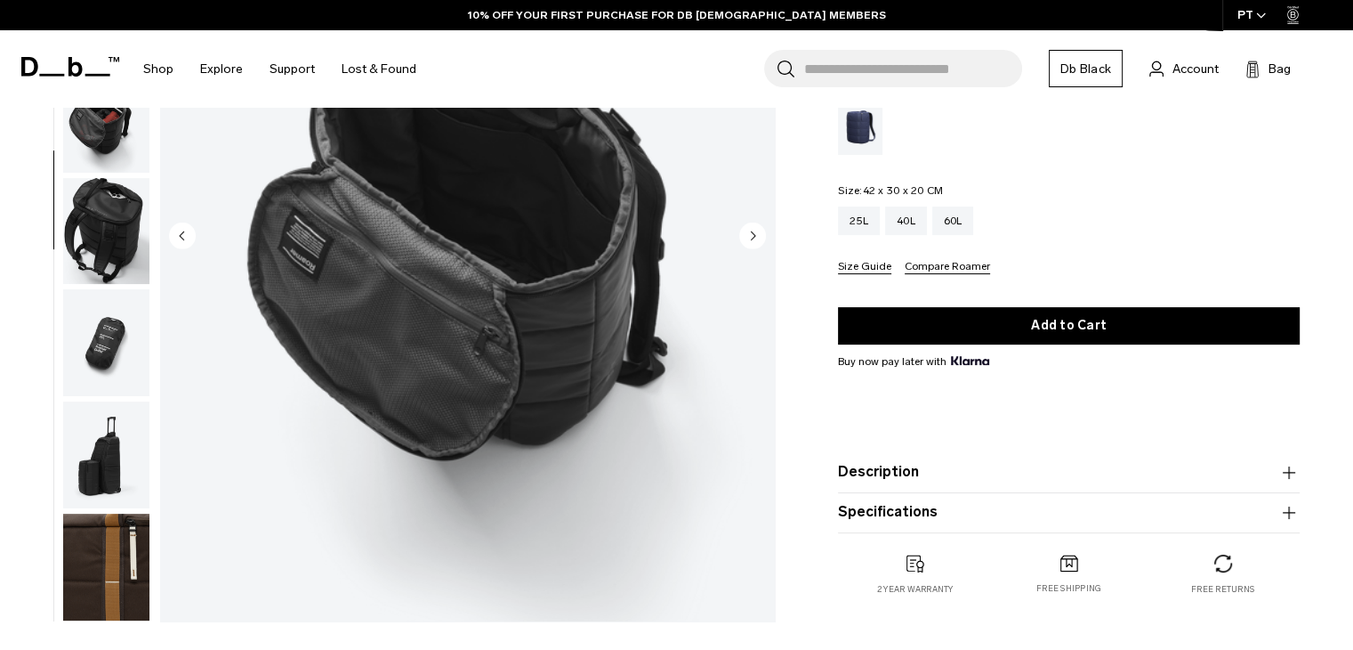
scroll to position [178, 0]
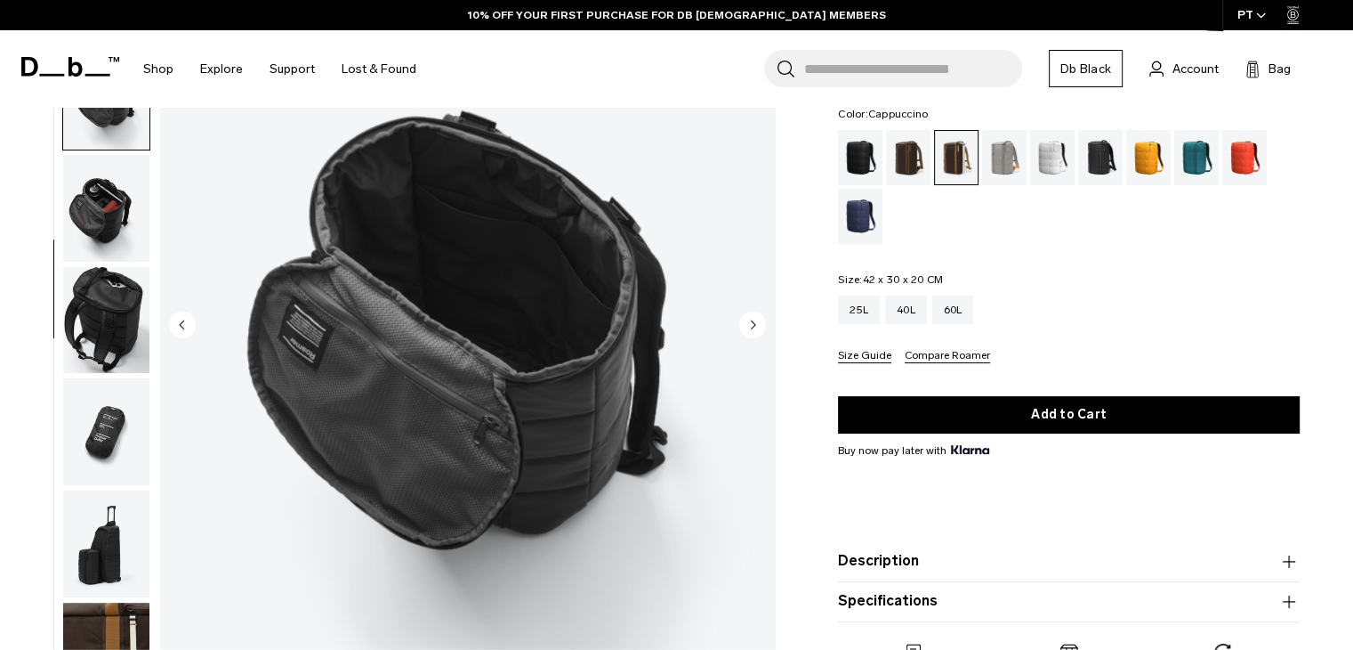
click at [105, 199] on img "button" at bounding box center [106, 208] width 86 height 107
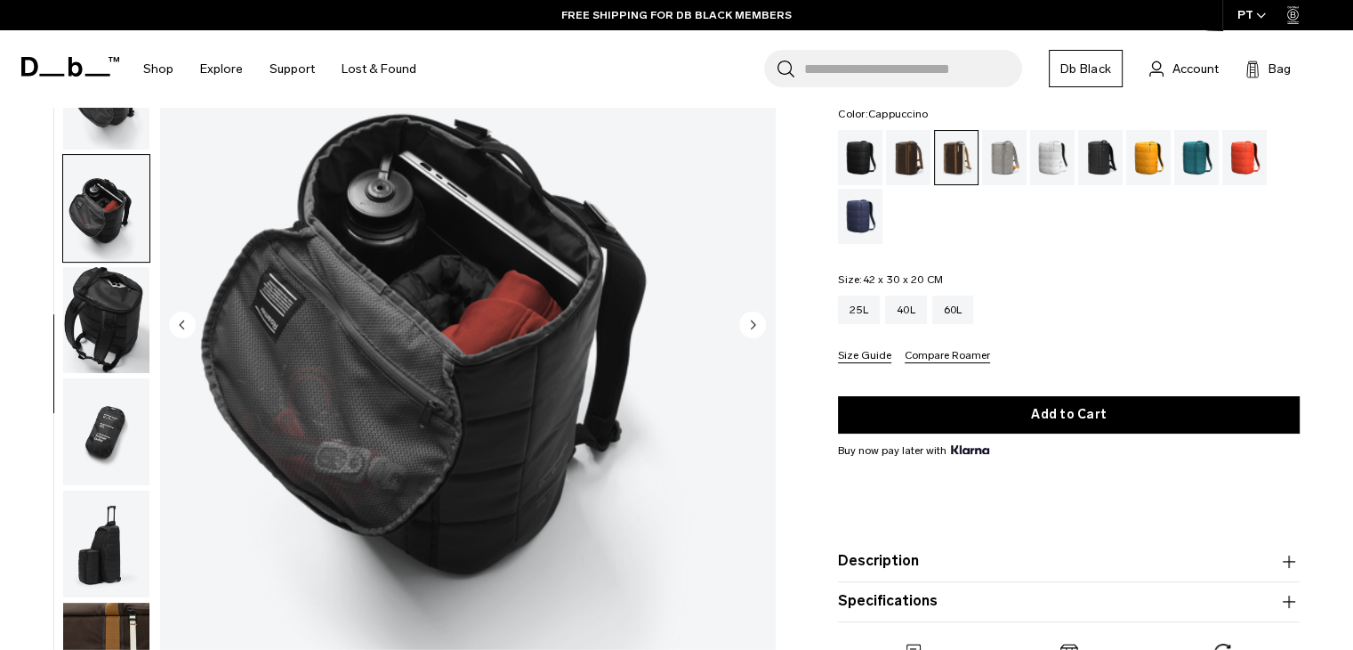
click at [91, 290] on img "button" at bounding box center [106, 320] width 86 height 107
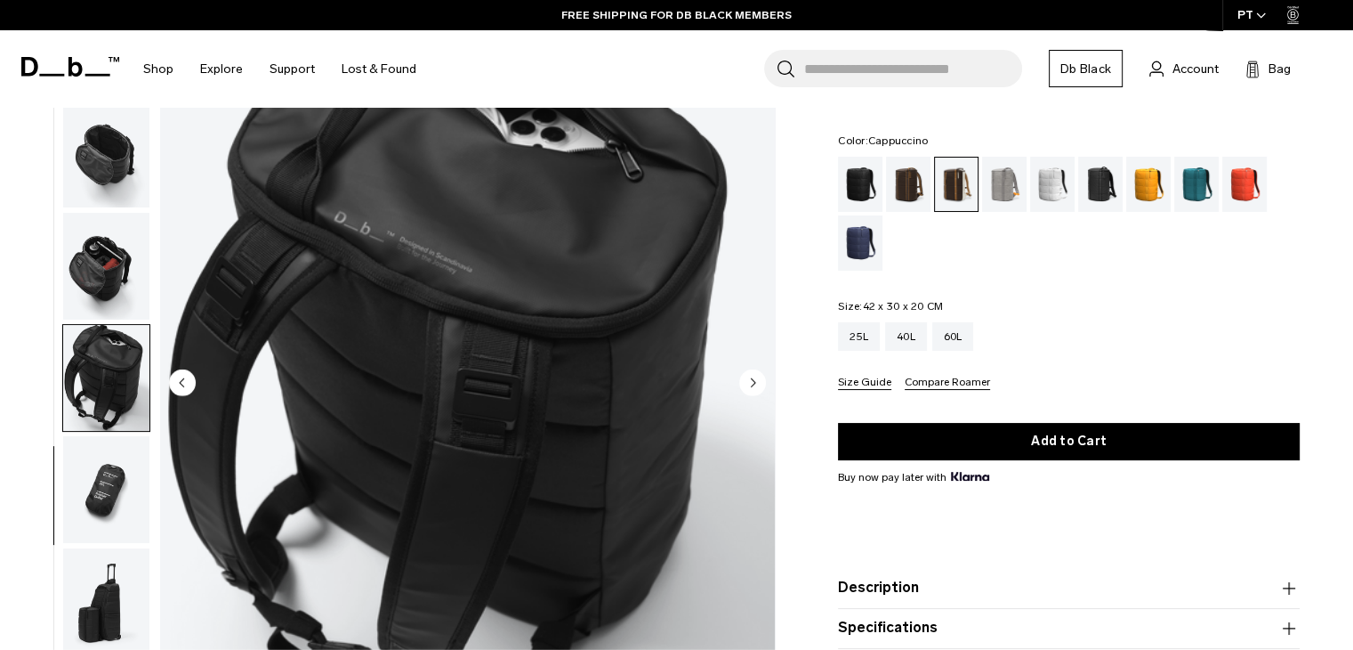
scroll to position [89, 0]
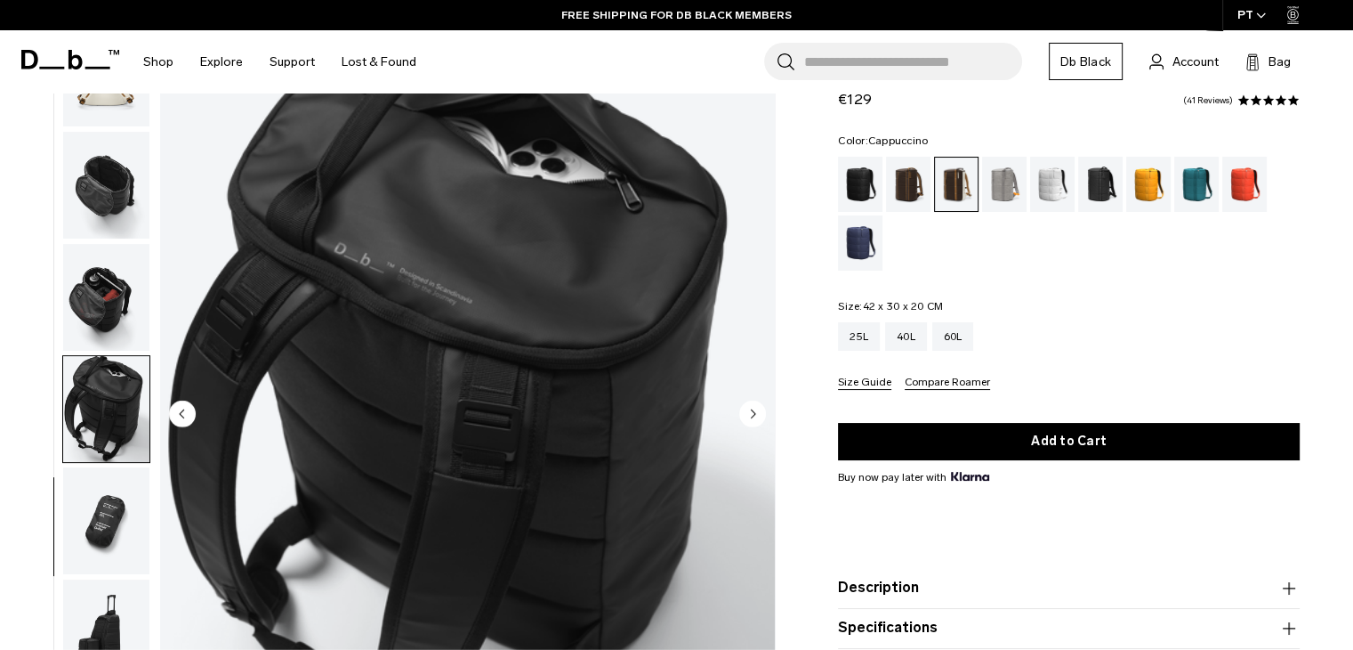
click at [55, 524] on div at bounding box center [101, 415] width 97 height 768
click at [93, 519] on img "button" at bounding box center [106, 520] width 86 height 107
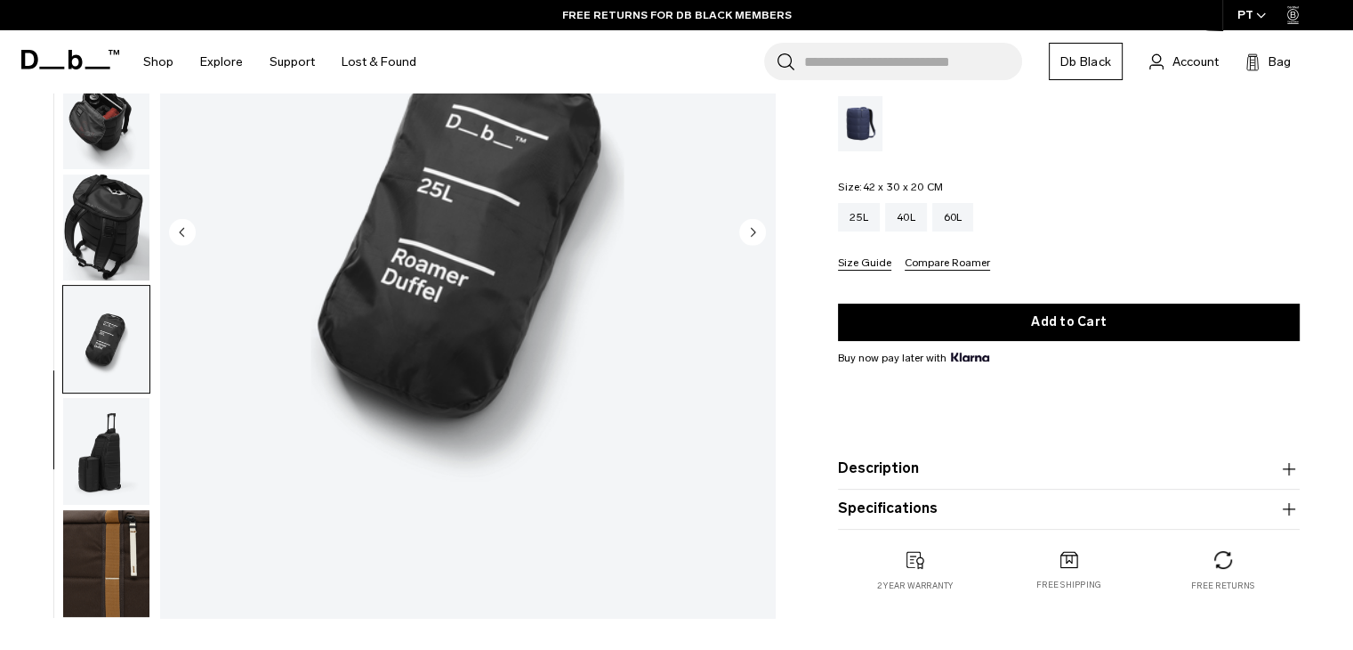
scroll to position [445, 0]
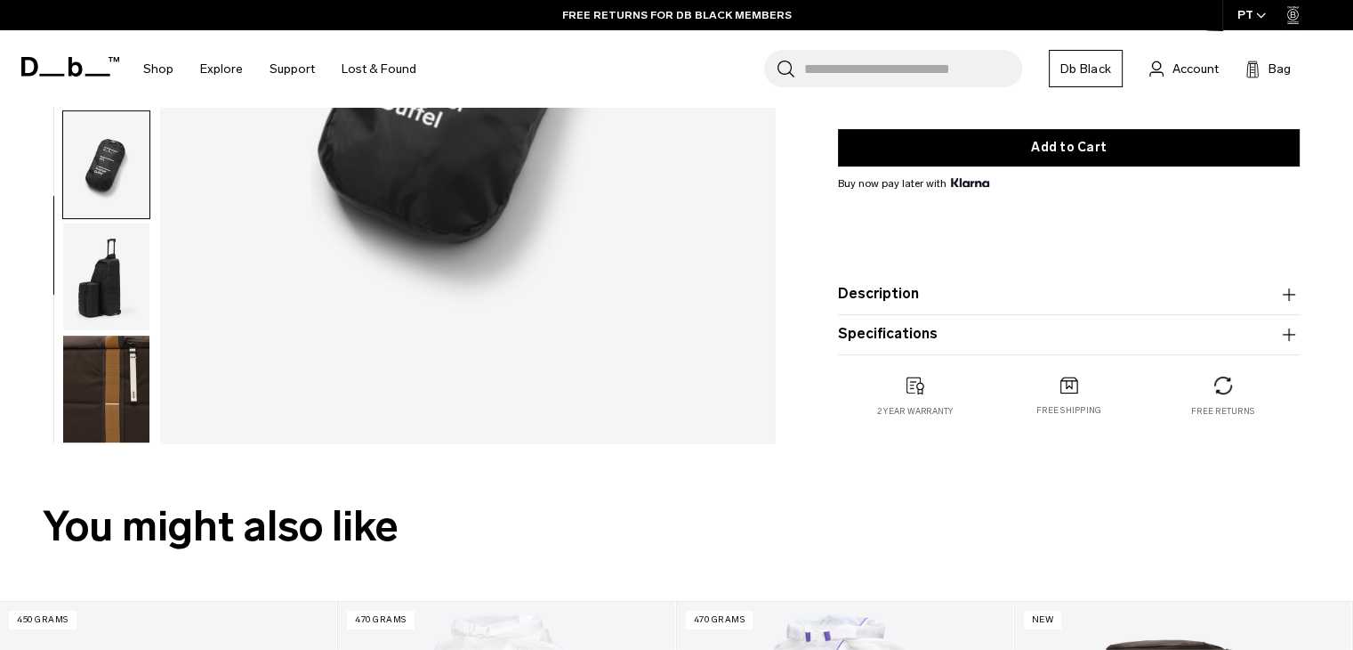
click at [133, 270] on img "button" at bounding box center [106, 276] width 86 height 107
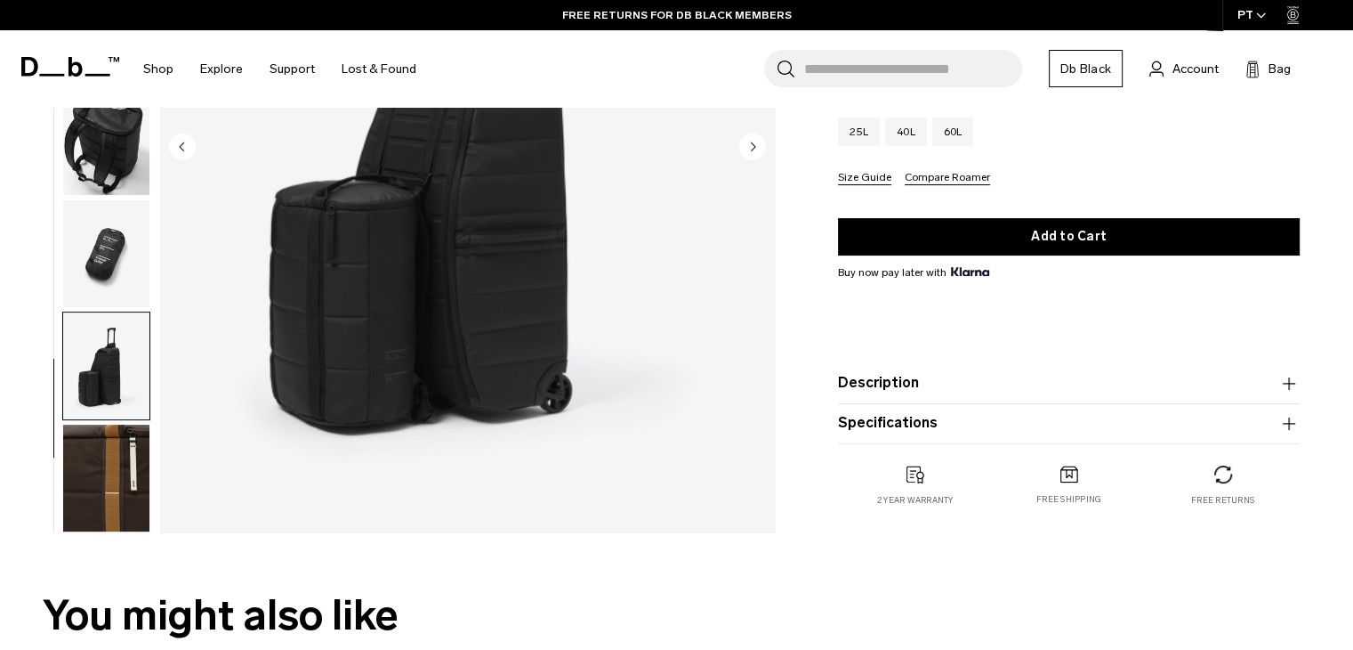
scroll to position [178, 0]
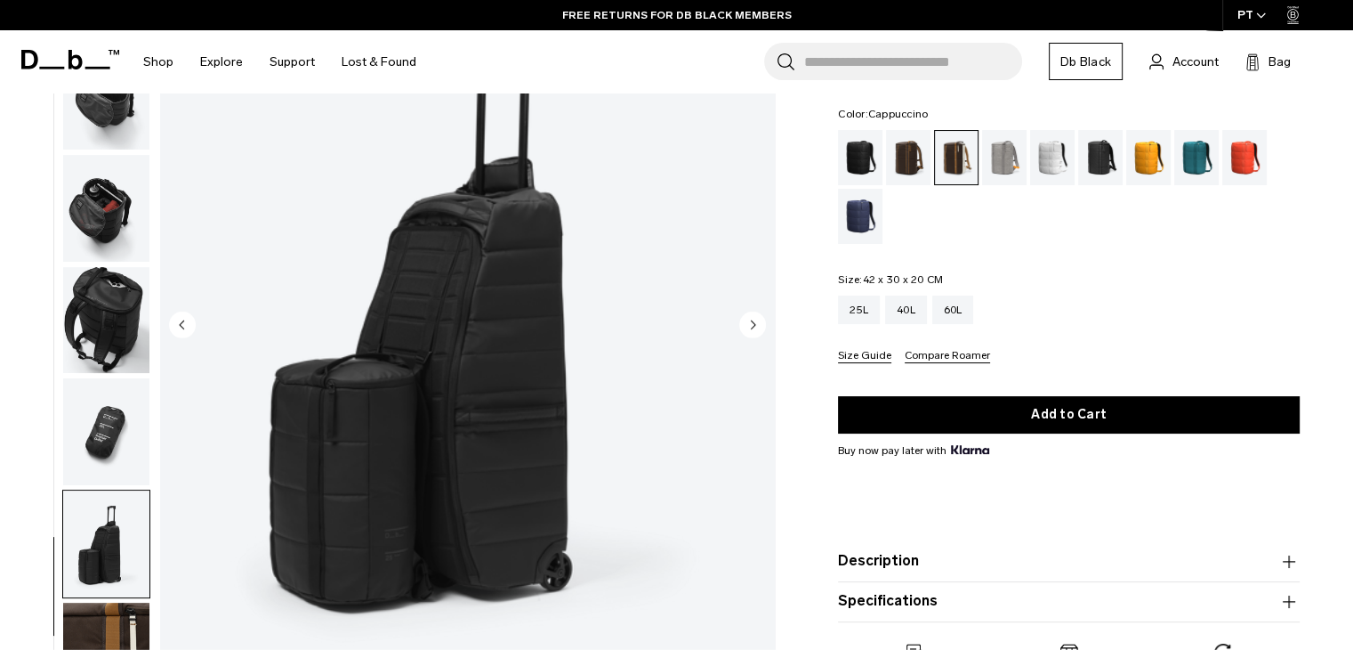
click at [116, 613] on img "button" at bounding box center [106, 655] width 86 height 107
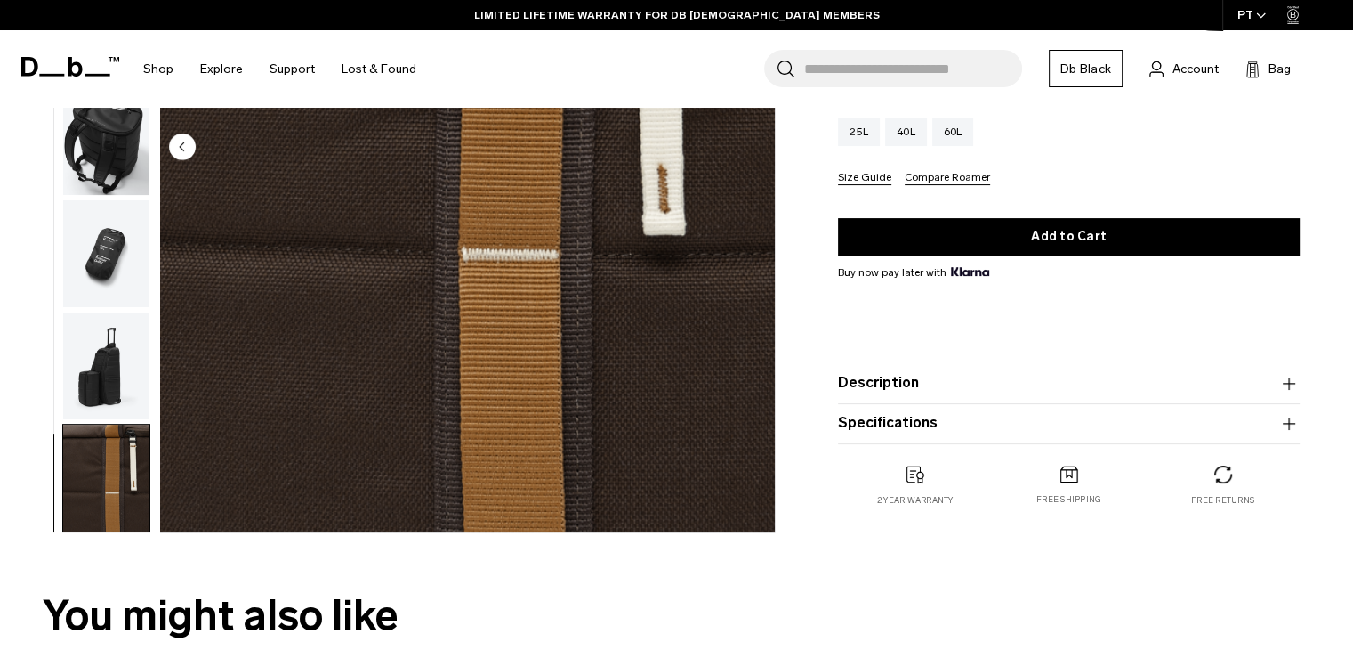
scroll to position [0, 0]
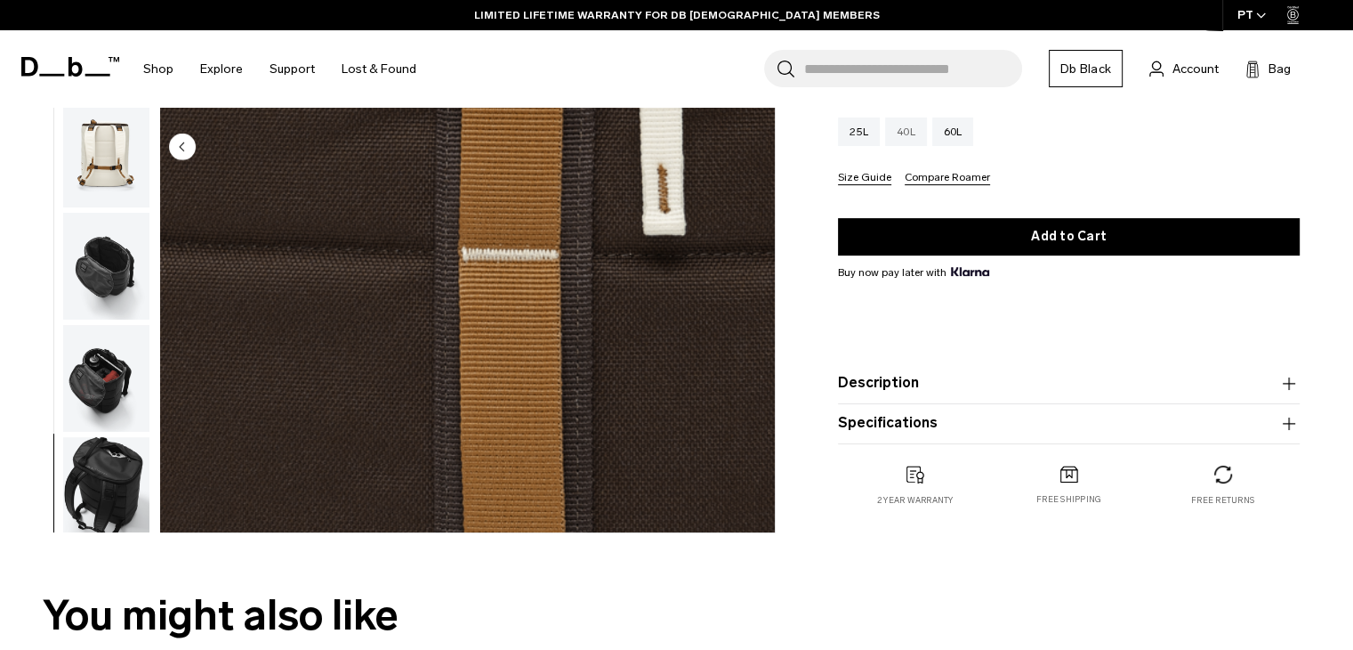
click at [917, 125] on div "40L" at bounding box center [906, 131] width 42 height 28
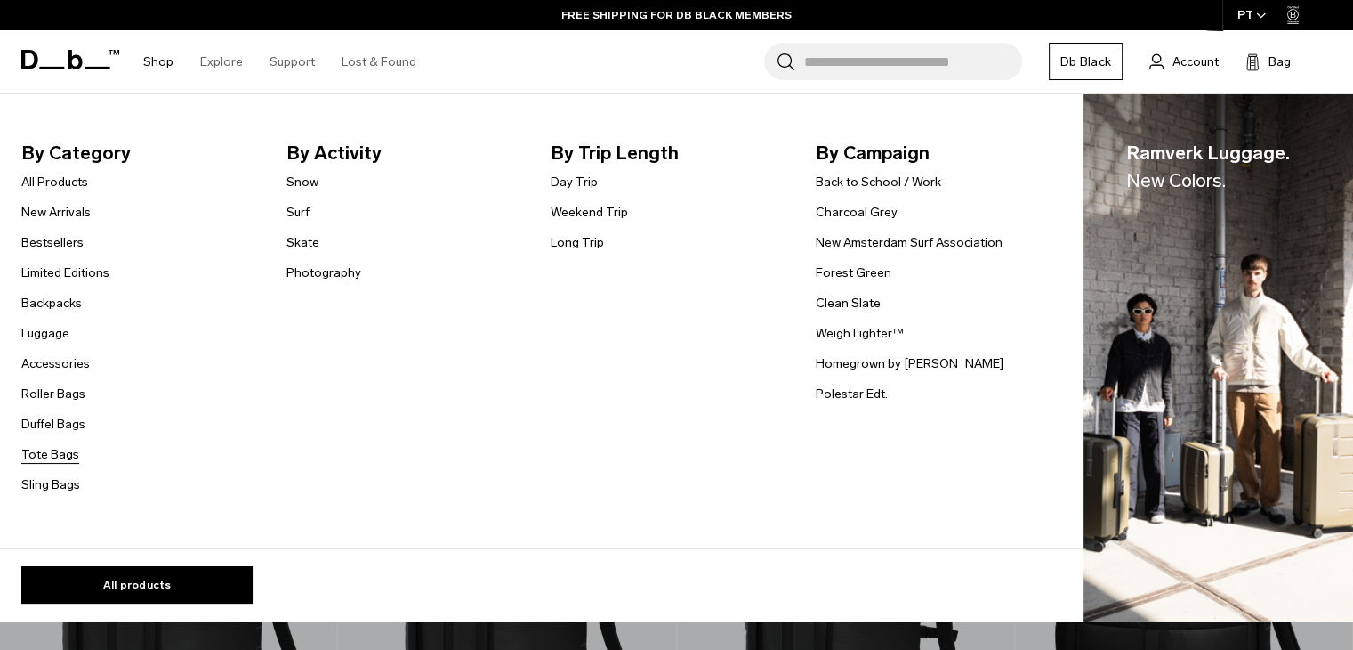
click at [50, 456] on link "Tote Bags" at bounding box center [50, 454] width 58 height 19
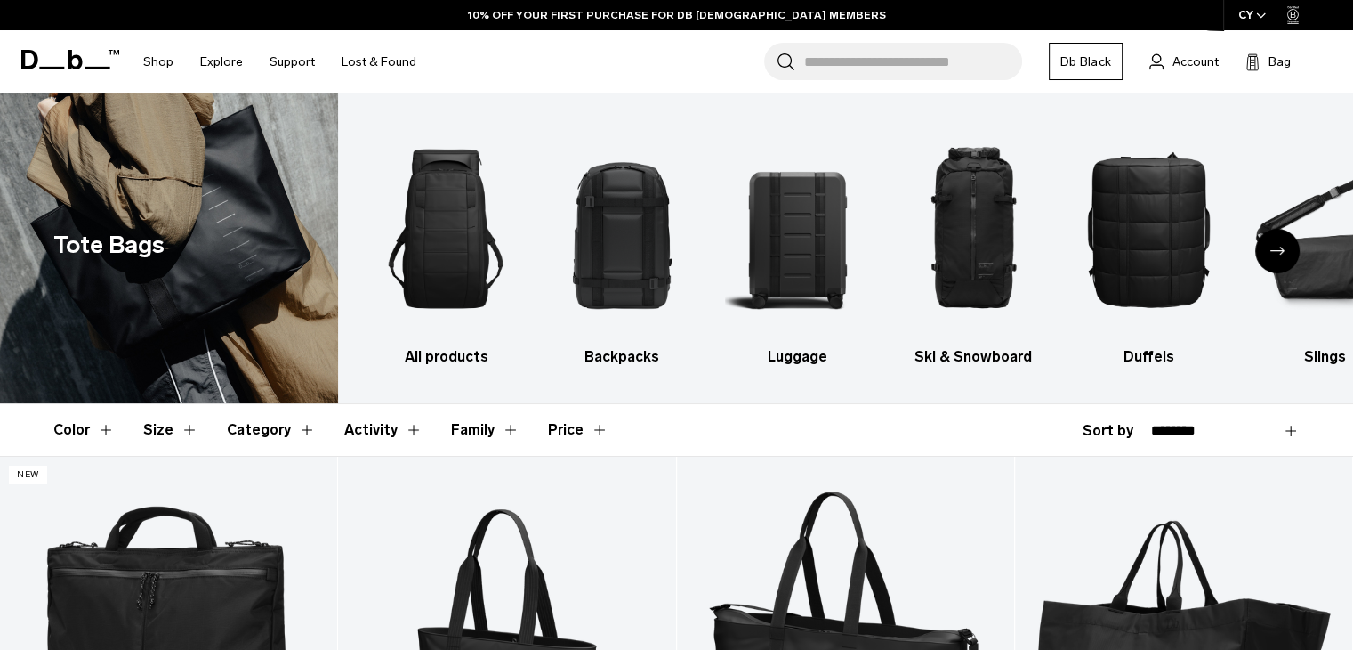
click at [1279, 254] on icon "Next slide" at bounding box center [1278, 250] width 14 height 8
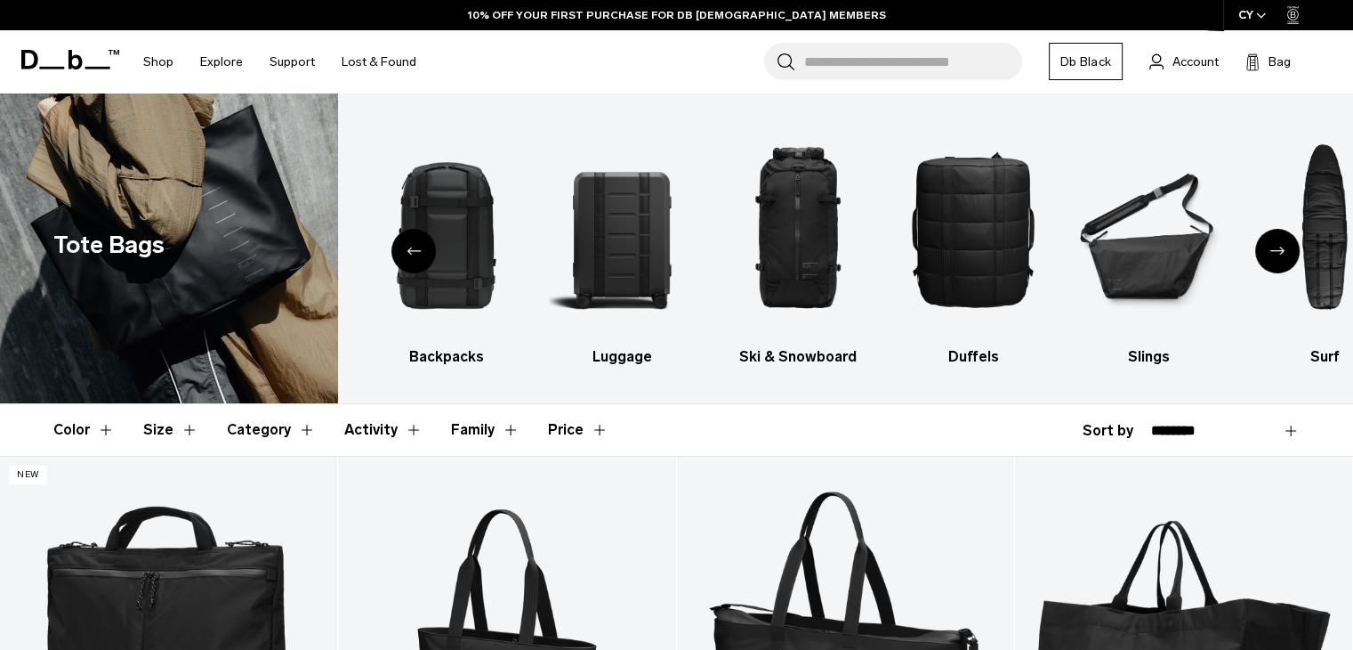
click at [1279, 254] on icon "Next slide" at bounding box center [1278, 250] width 14 height 8
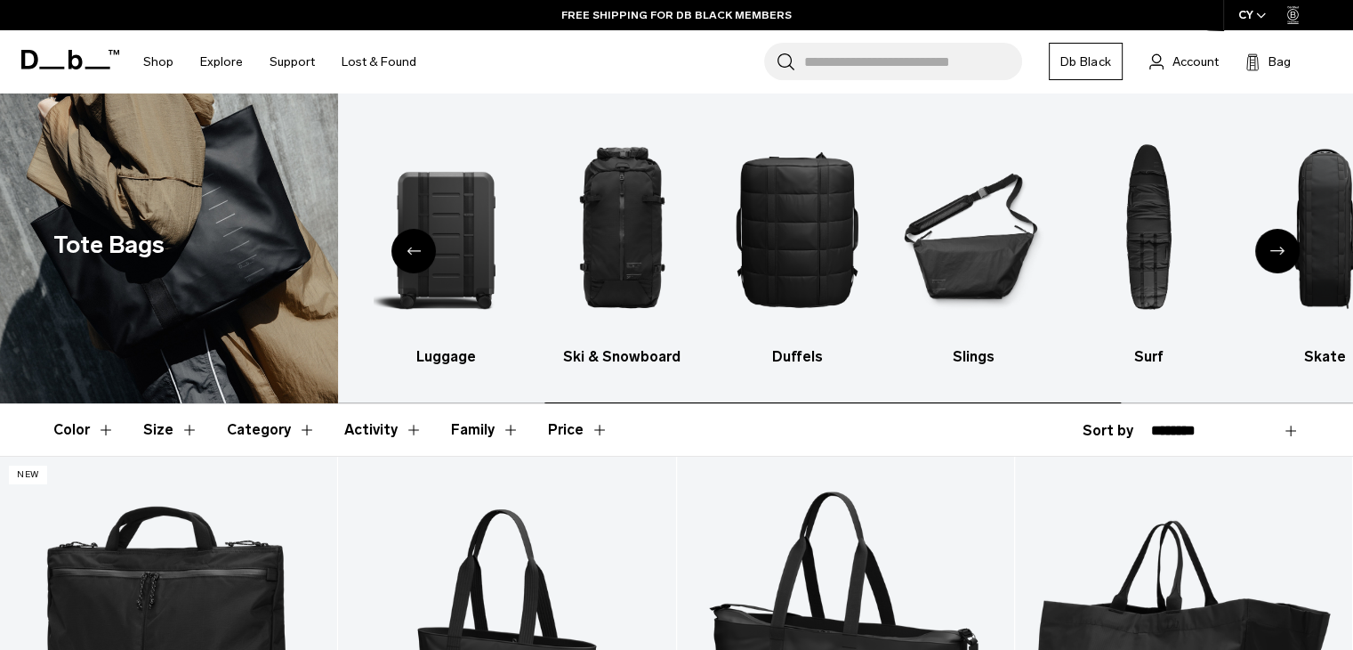
click at [1279, 254] on icon "Next slide" at bounding box center [1278, 250] width 14 height 8
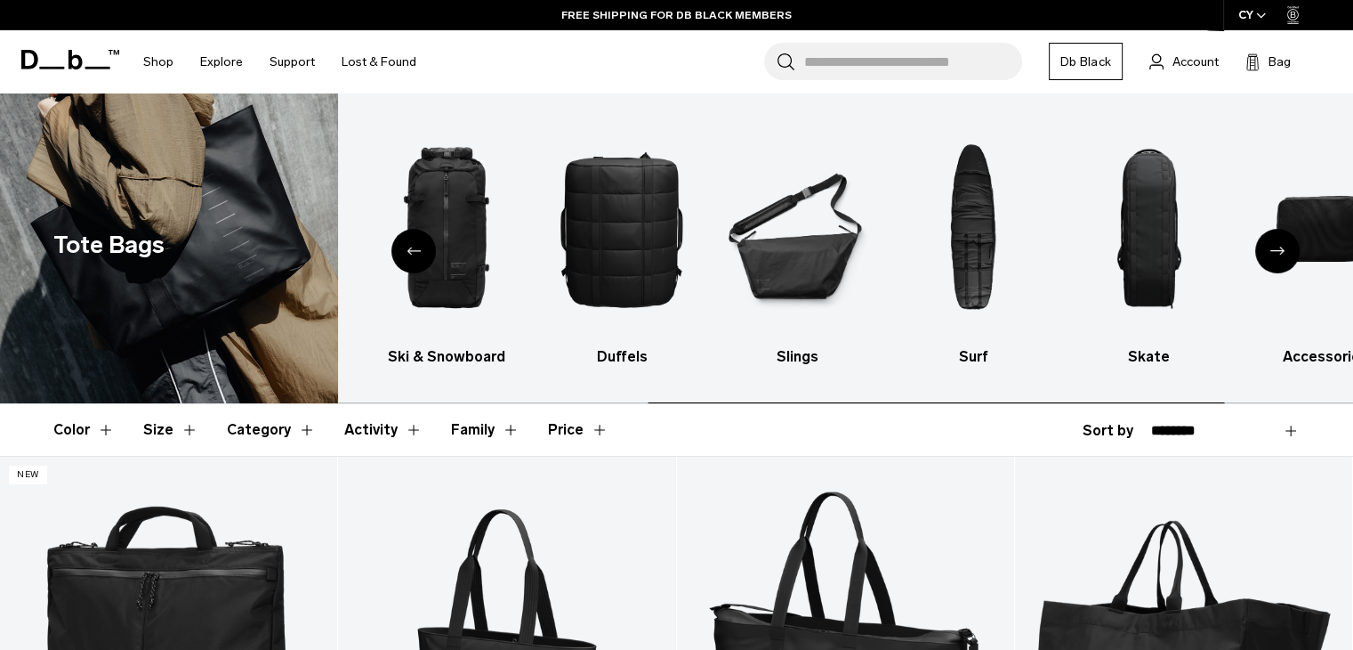
click at [1279, 254] on icon "Next slide" at bounding box center [1278, 250] width 14 height 8
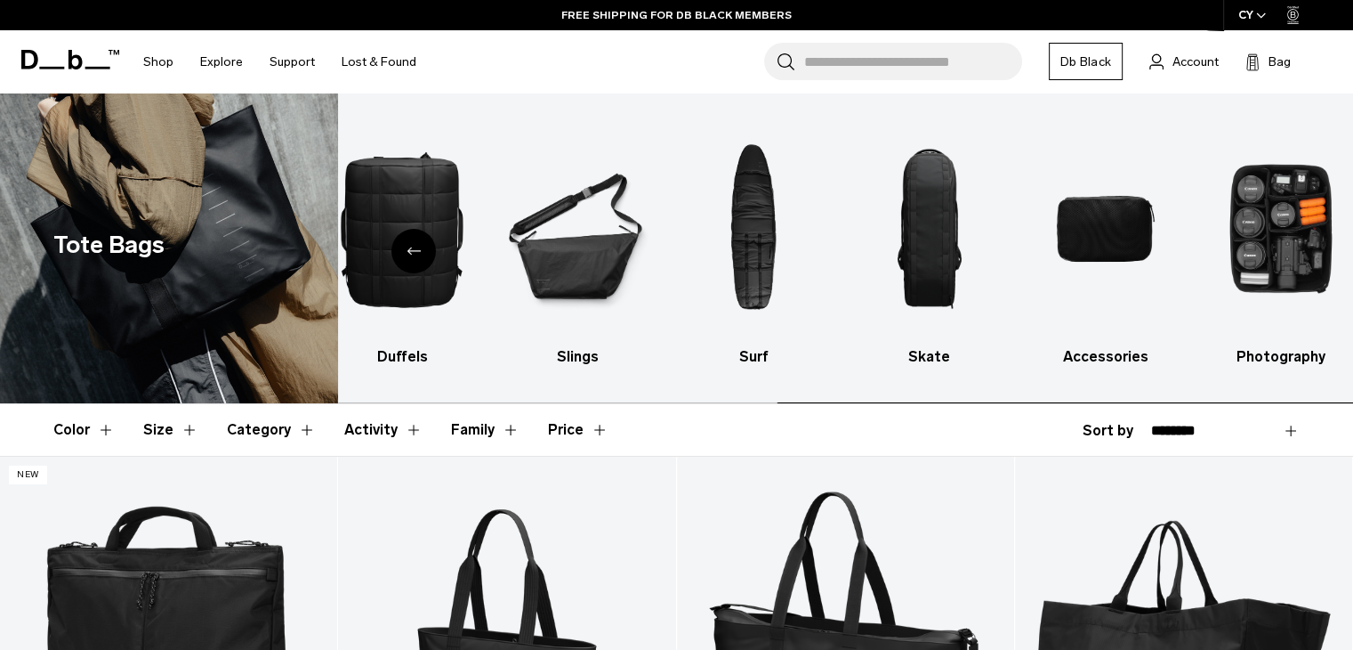
click at [1279, 254] on img "10 / 10" at bounding box center [1281, 228] width 145 height 217
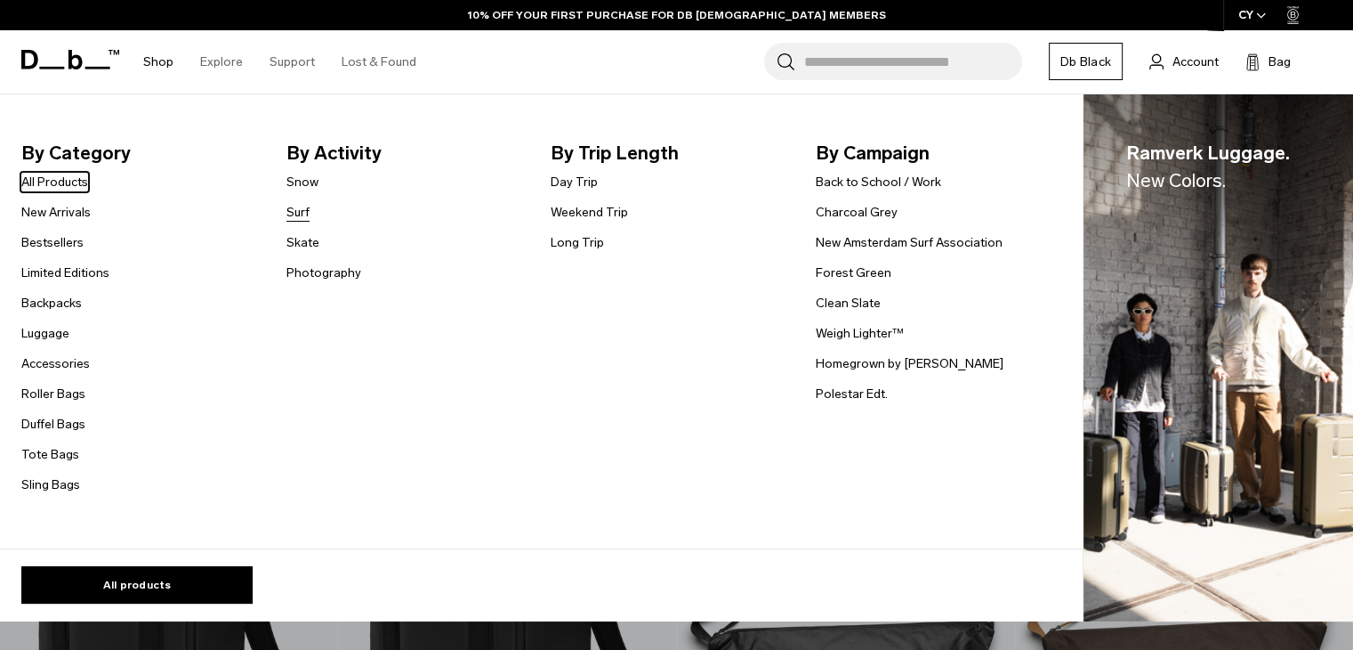
click at [295, 213] on link "Surf" at bounding box center [297, 212] width 23 height 19
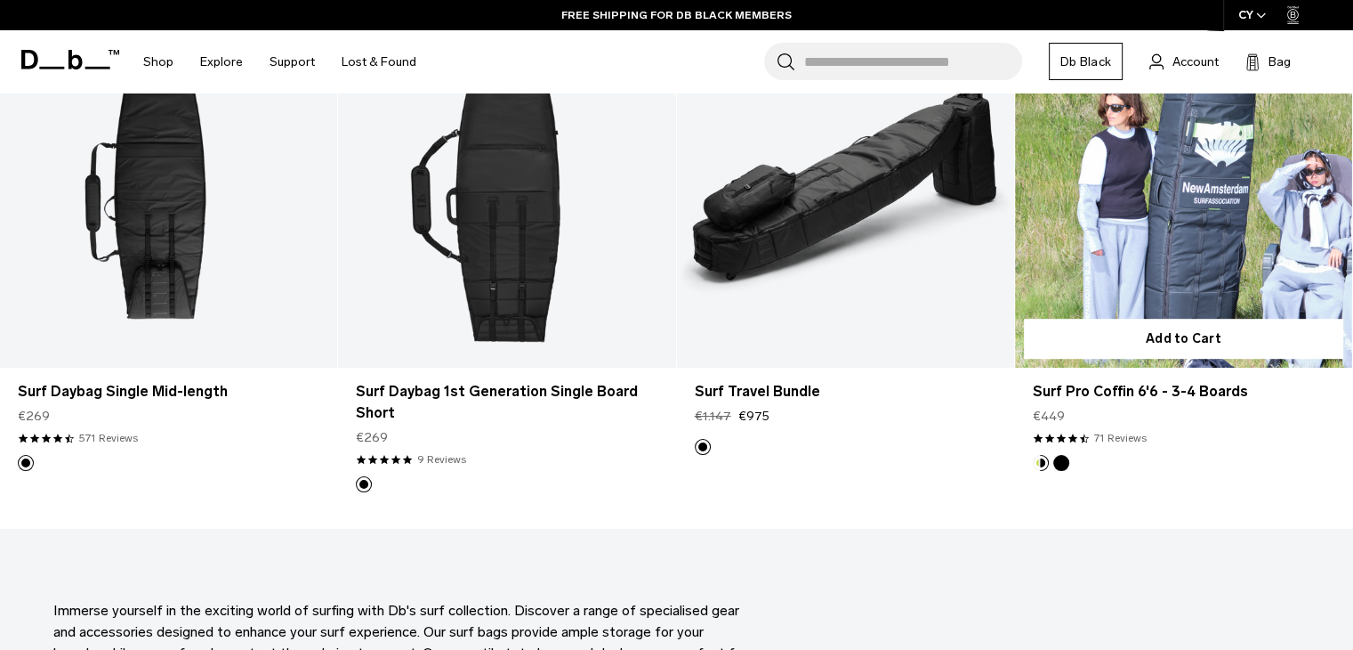
scroll to position [445, 0]
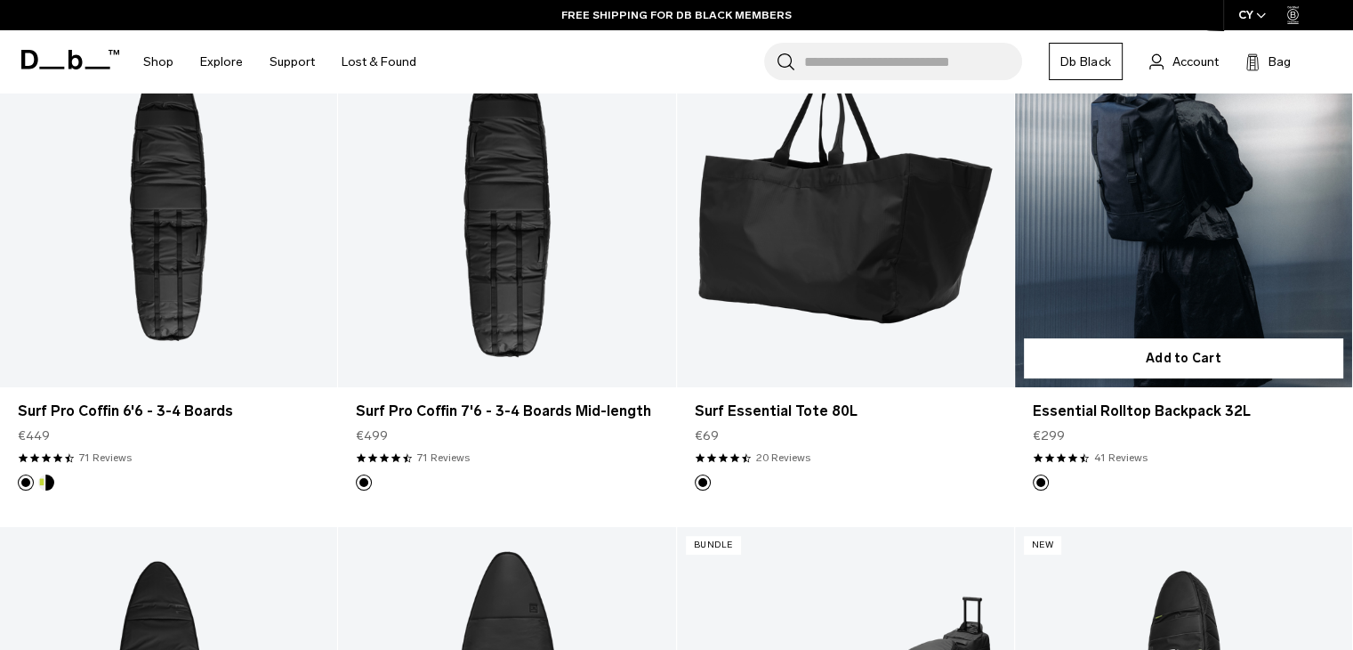
click at [1222, 193] on link "Essential Rolltop Backpack 32L" at bounding box center [1183, 199] width 337 height 375
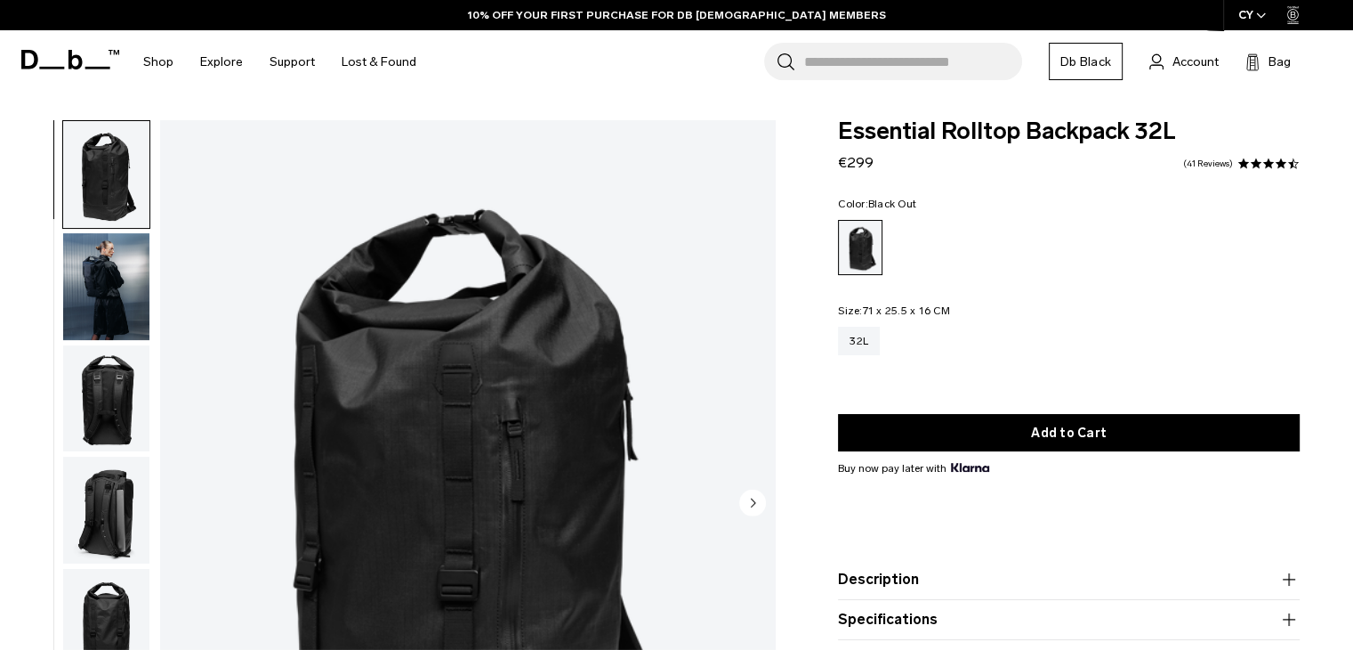
click at [128, 499] on img "button" at bounding box center [106, 509] width 86 height 107
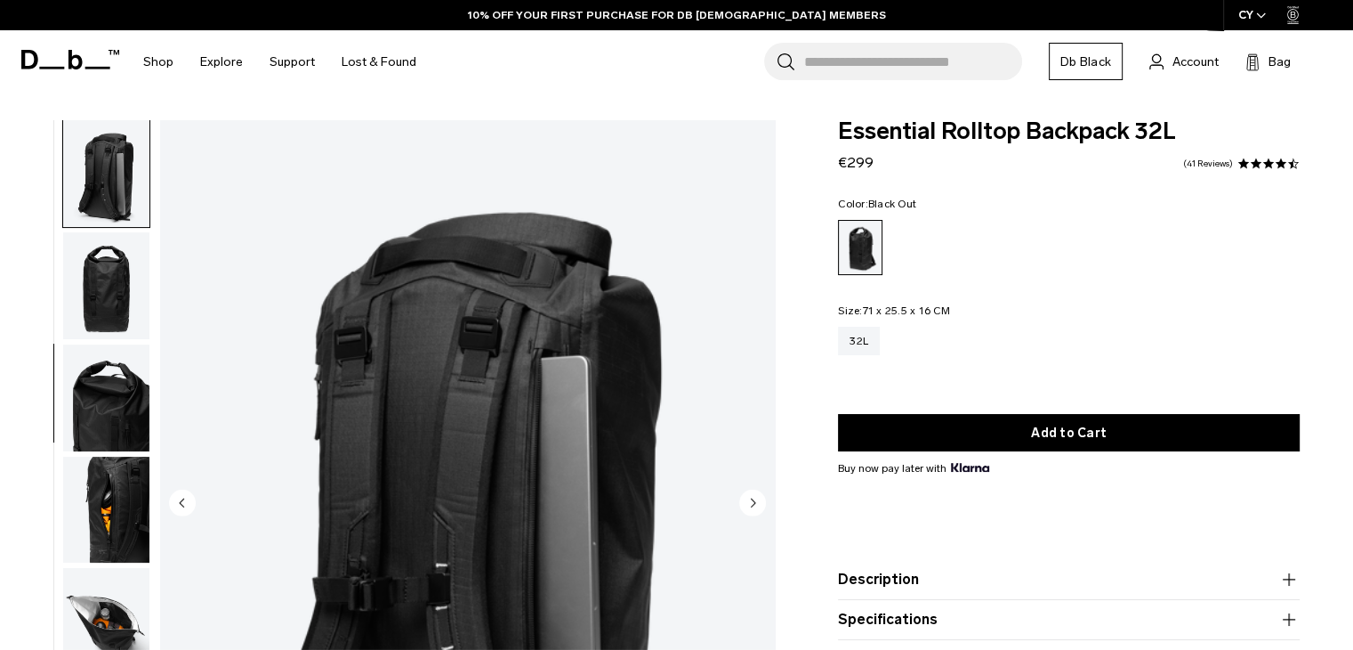
scroll to position [178, 0]
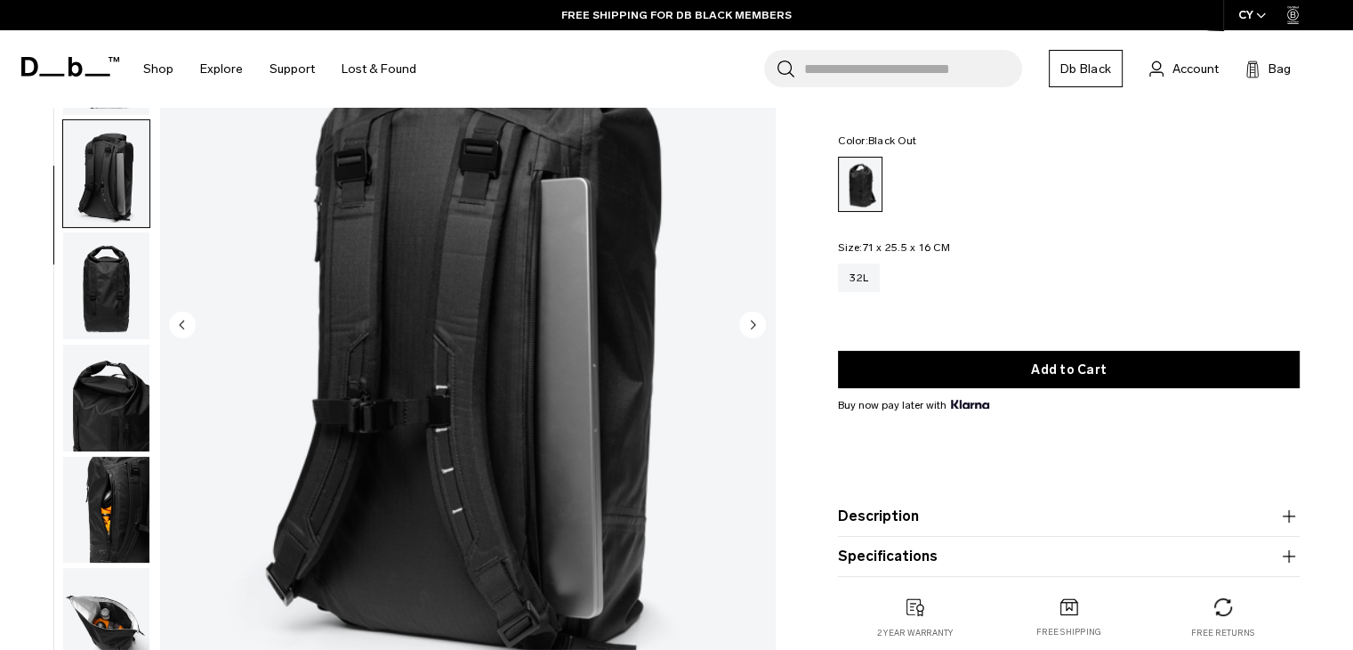
click at [112, 295] on img "button" at bounding box center [106, 285] width 86 height 107
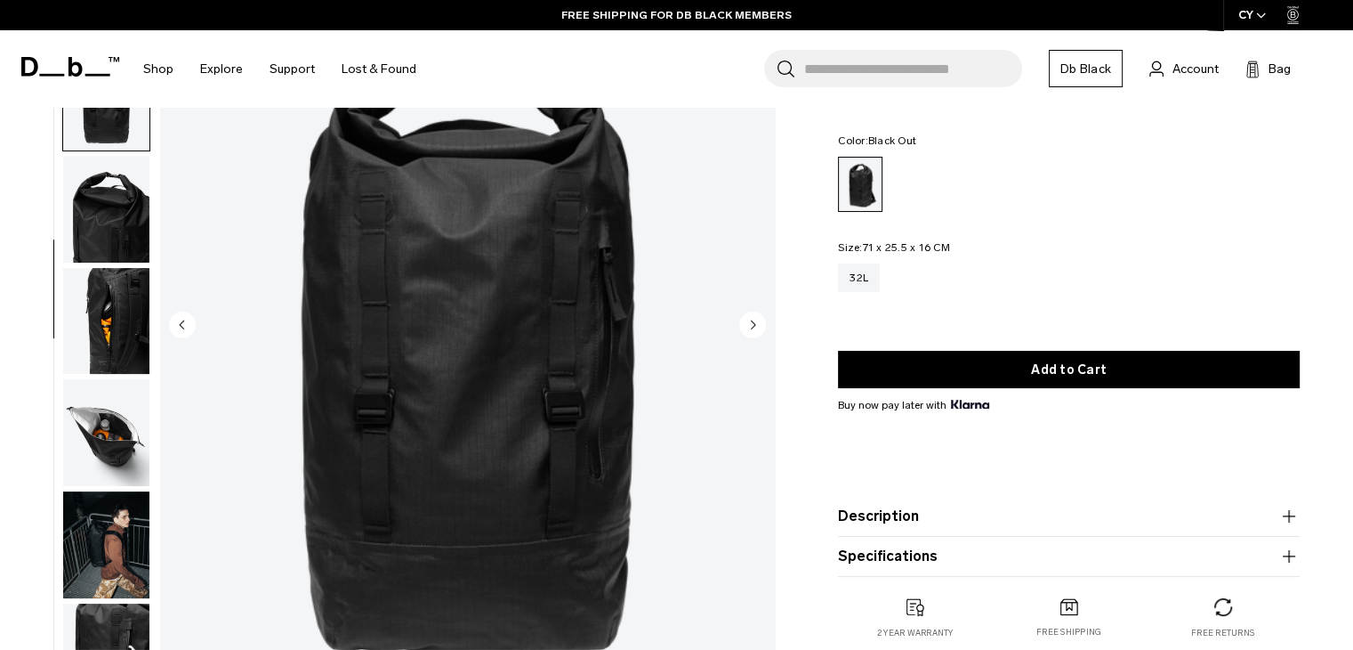
scroll to position [349, 0]
click at [117, 326] on img "button" at bounding box center [106, 320] width 86 height 107
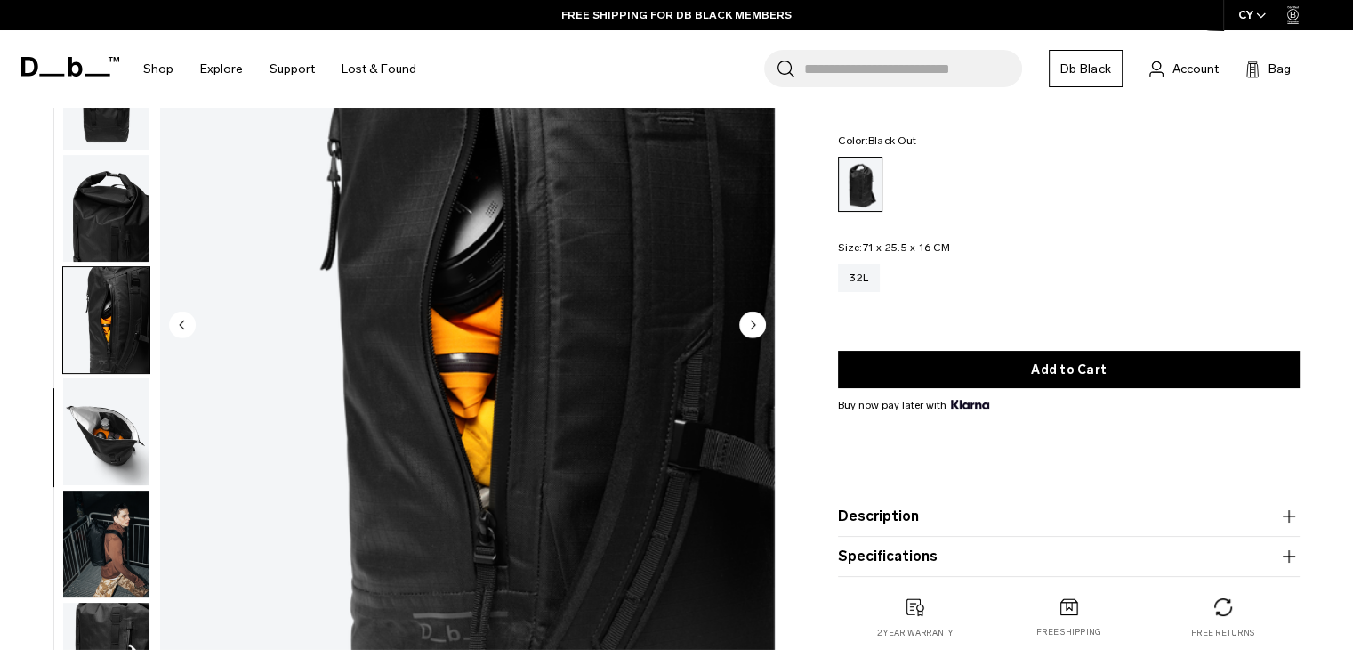
click at [117, 350] on img "button" at bounding box center [106, 320] width 86 height 107
click at [106, 478] on img "button" at bounding box center [106, 431] width 86 height 107
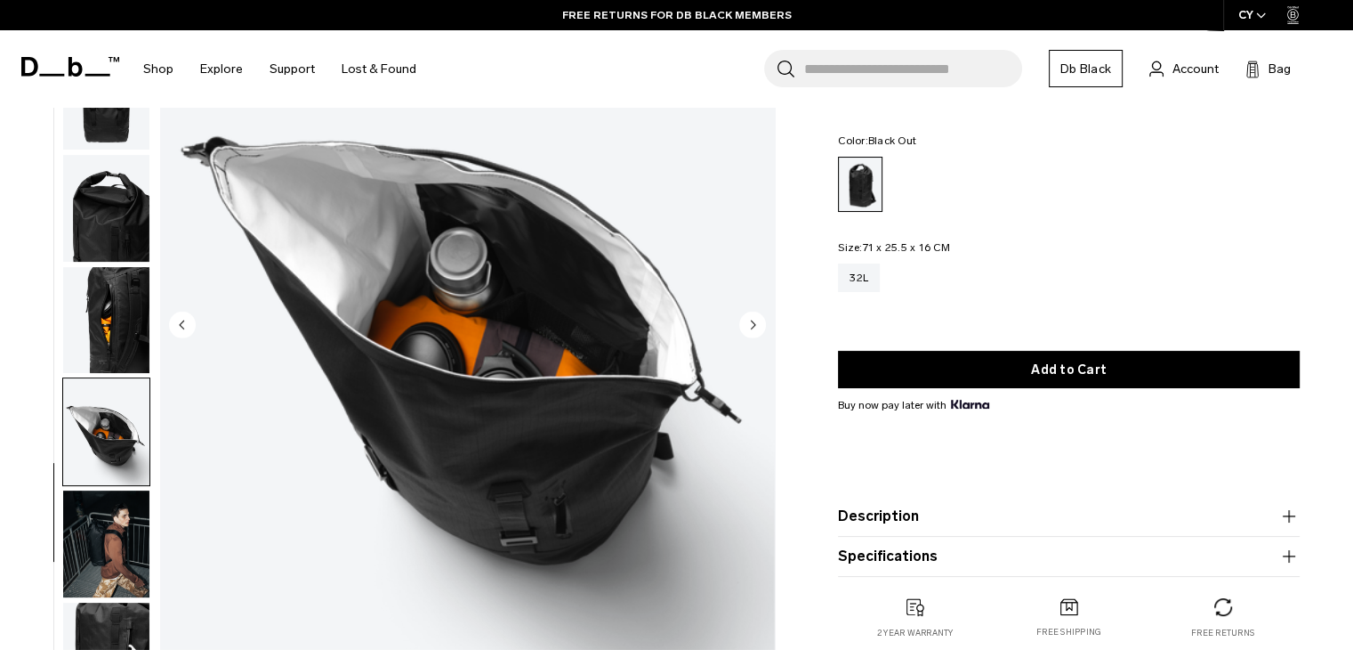
click at [109, 543] on img "button" at bounding box center [106, 543] width 86 height 107
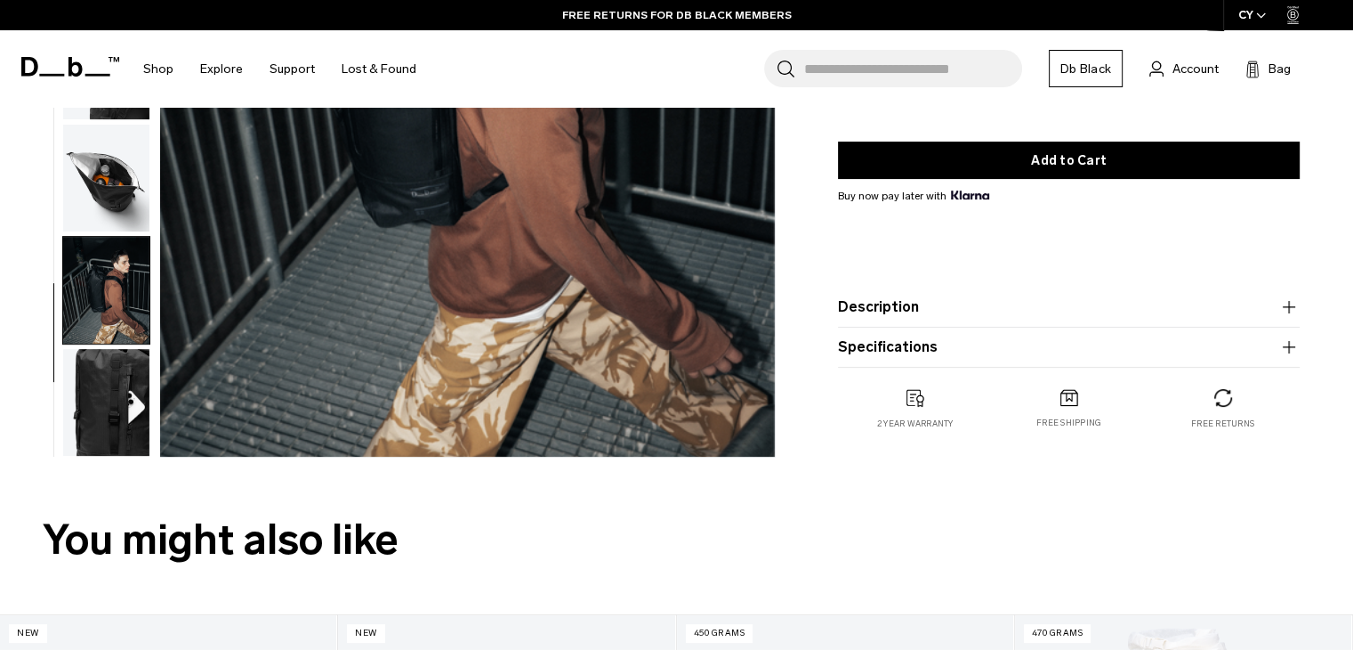
scroll to position [445, 0]
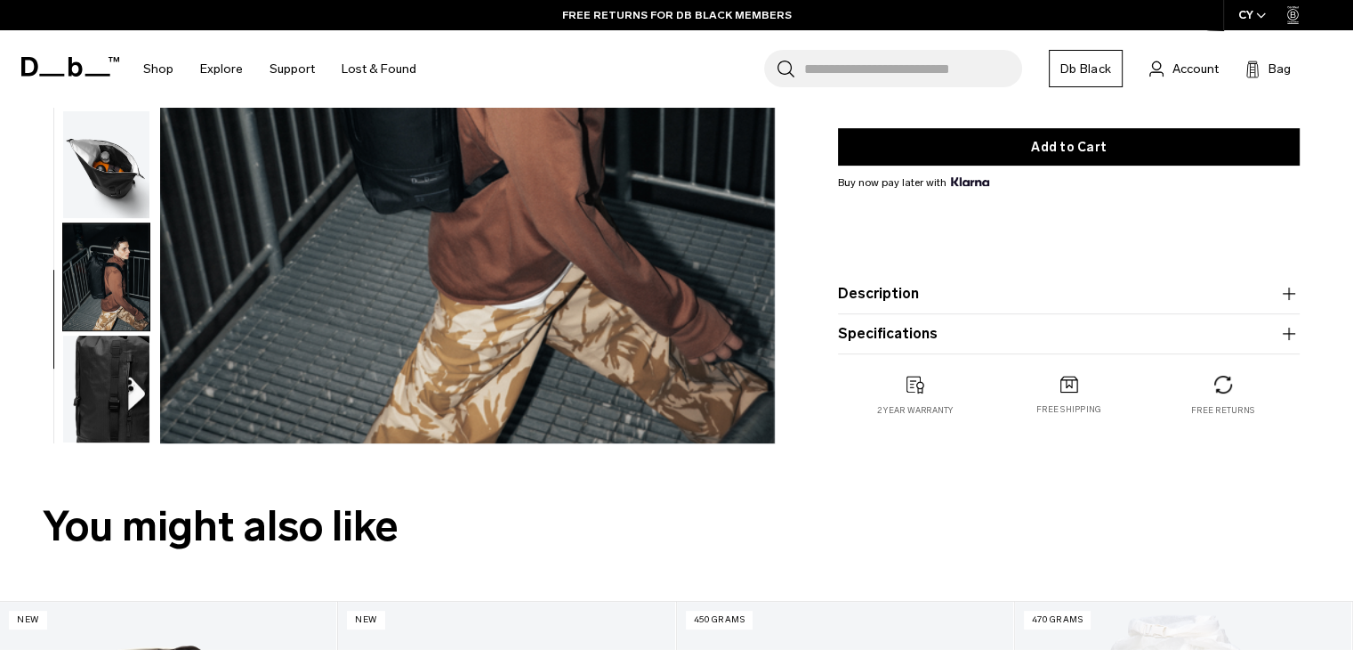
click at [131, 367] on img "button" at bounding box center [106, 388] width 86 height 107
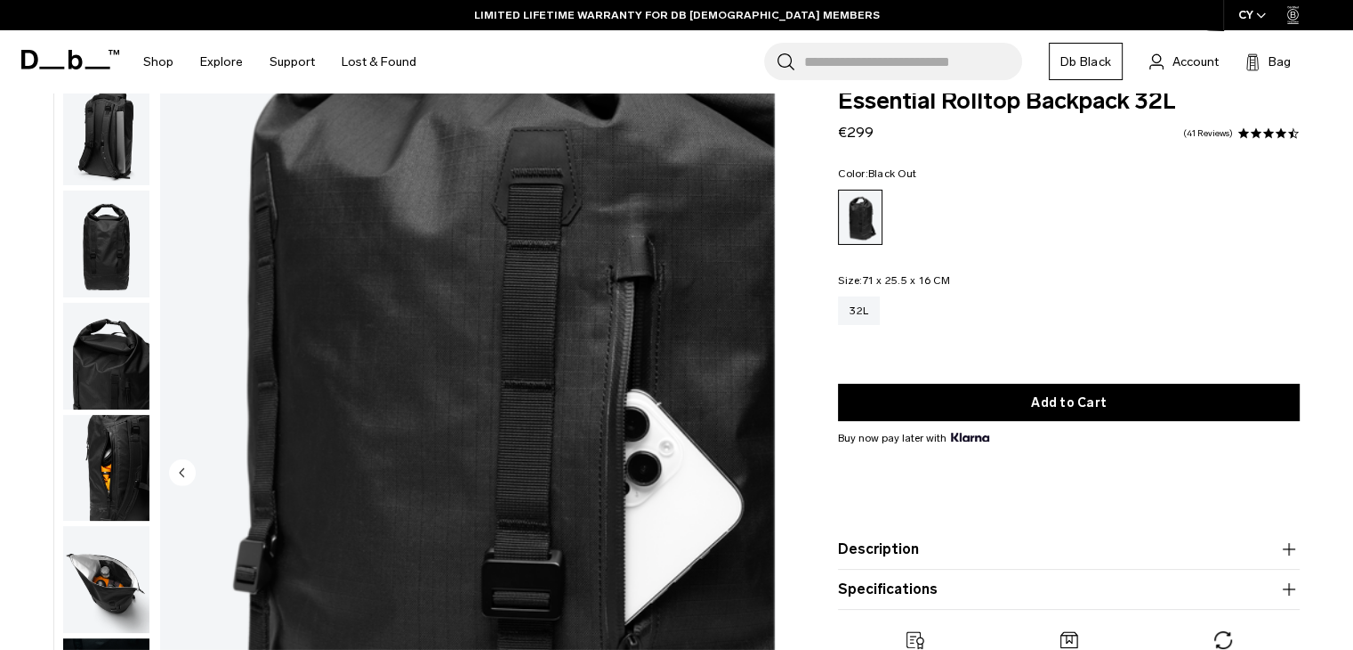
scroll to position [0, 0]
